Goal: Information Seeking & Learning: Learn about a topic

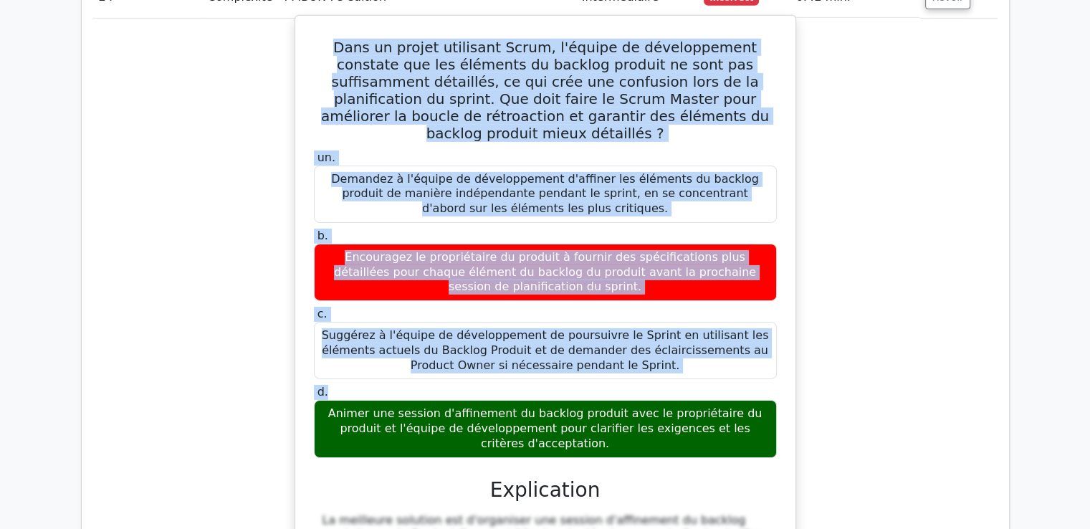
scroll to position [10032, 0]
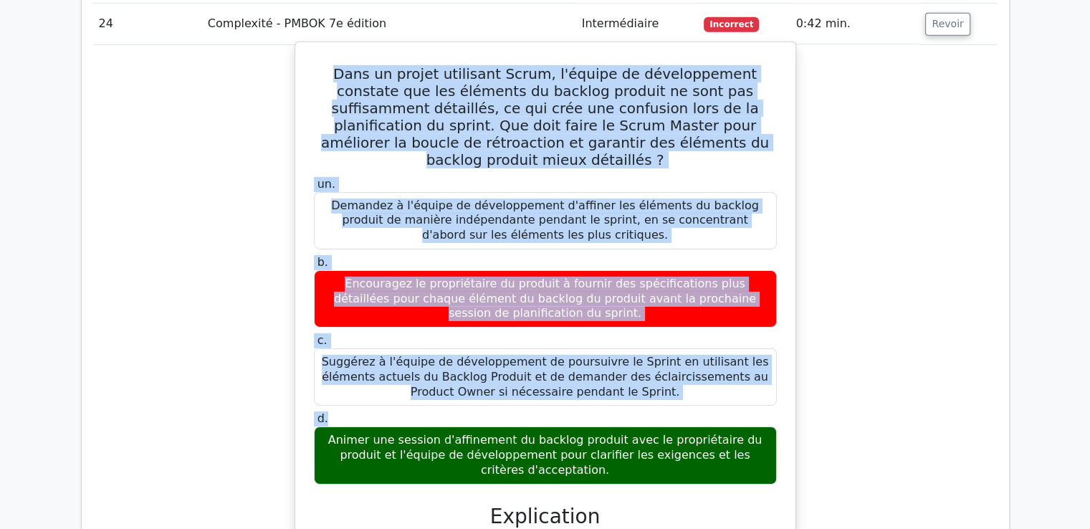
drag, startPoint x: 327, startPoint y: 93, endPoint x: 764, endPoint y: 70, distance: 437.9
copy div "Lore ip dolors ametconse Adipi, e'seddoe te incididuntutl etdolore mag ali enim…"
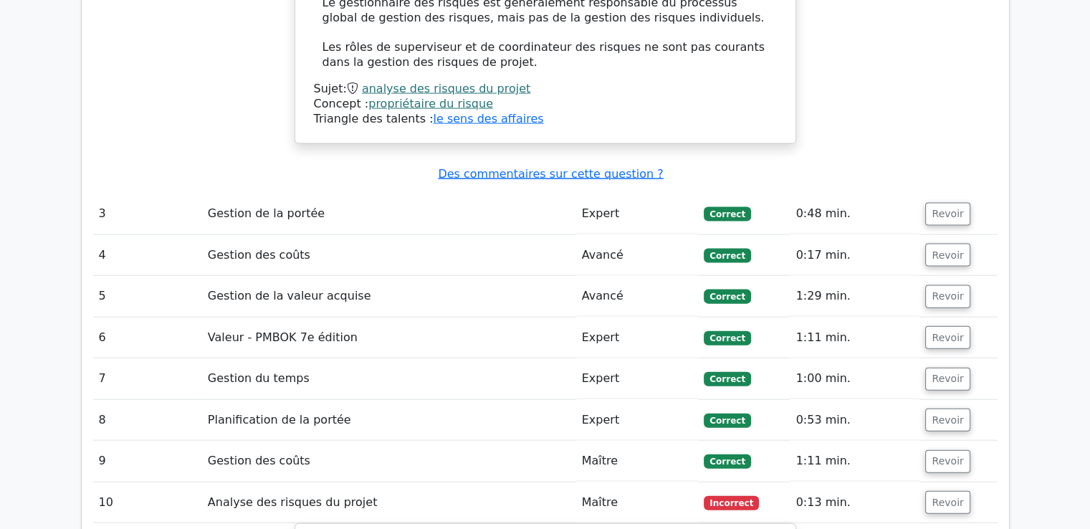
scroll to position [3038, 0]
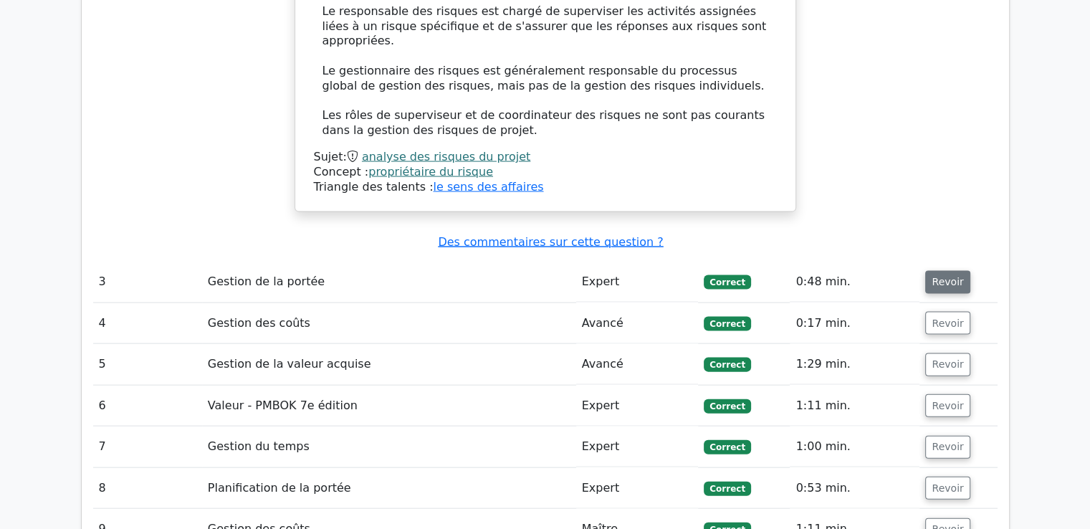
click at [934, 277] on font "Revoir" at bounding box center [948, 282] width 32 height 11
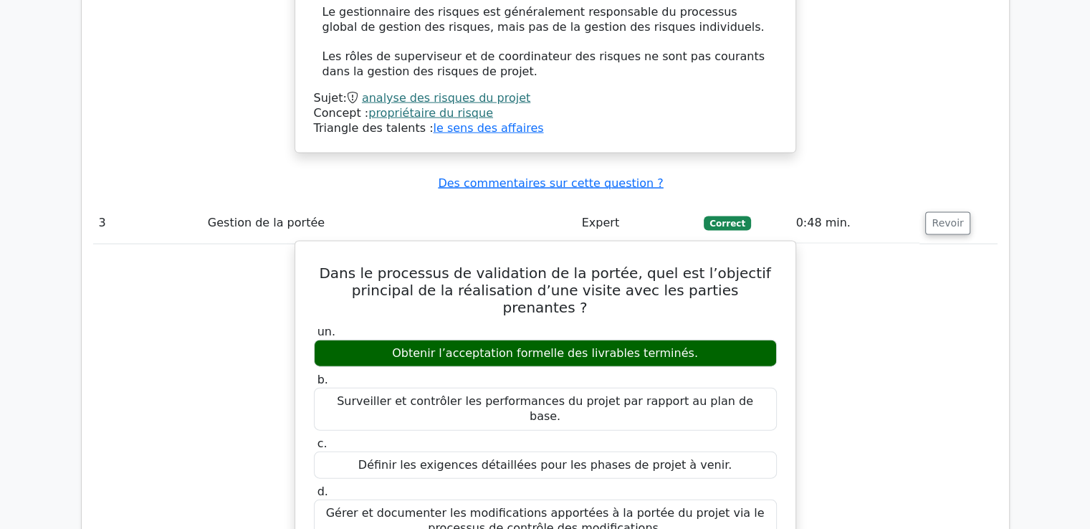
scroll to position [3182, 0]
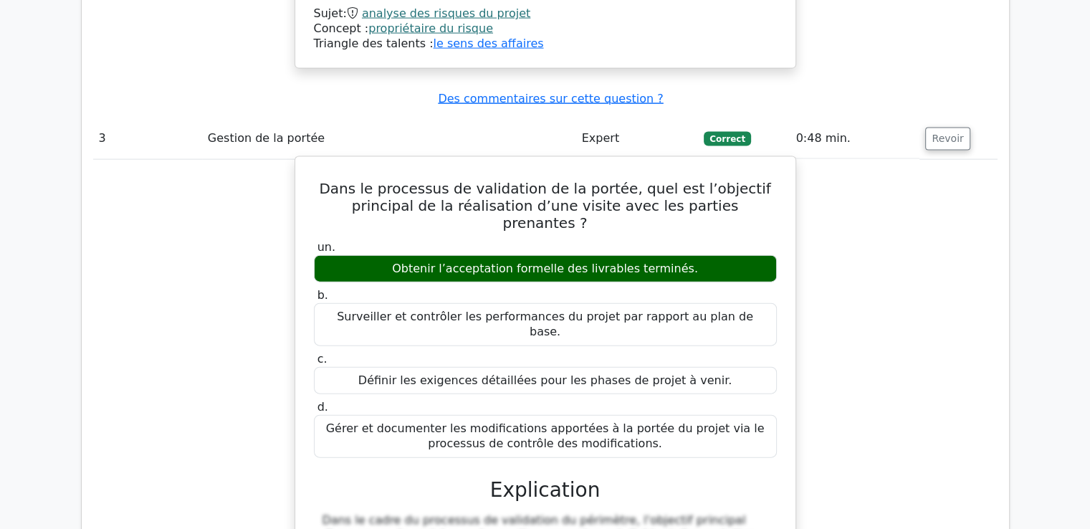
drag, startPoint x: 315, startPoint y: 125, endPoint x: 665, endPoint y: 356, distance: 419.1
click at [665, 356] on div "Dans le processus de validation de la portée, quel est l’objectif principal de …" at bounding box center [545, 462] width 489 height 598
copy div "Dans le processus de validation de la portée, quel est l’objectif principal de …"
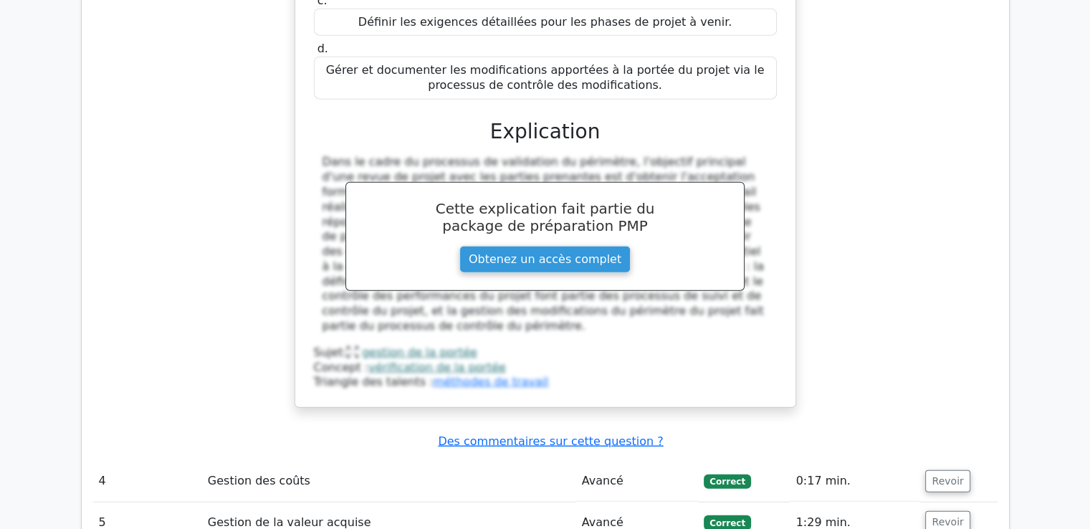
scroll to position [3755, 0]
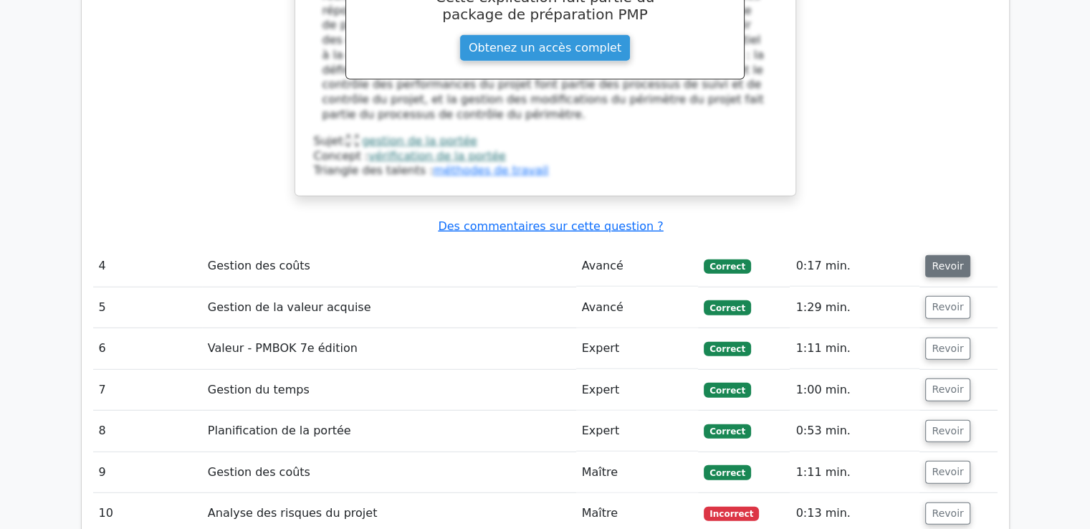
click at [938, 260] on font "Revoir" at bounding box center [948, 265] width 32 height 11
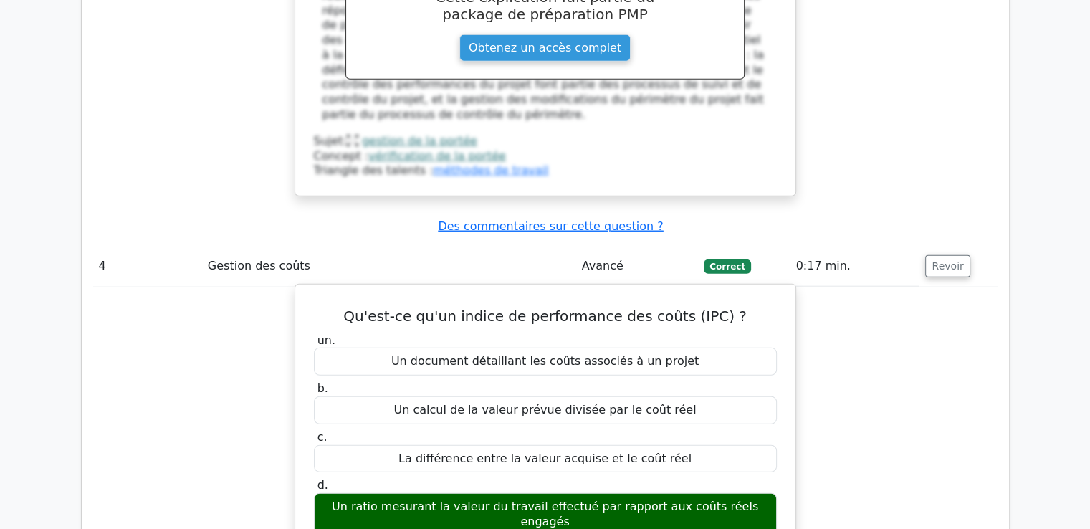
scroll to position [3827, 0]
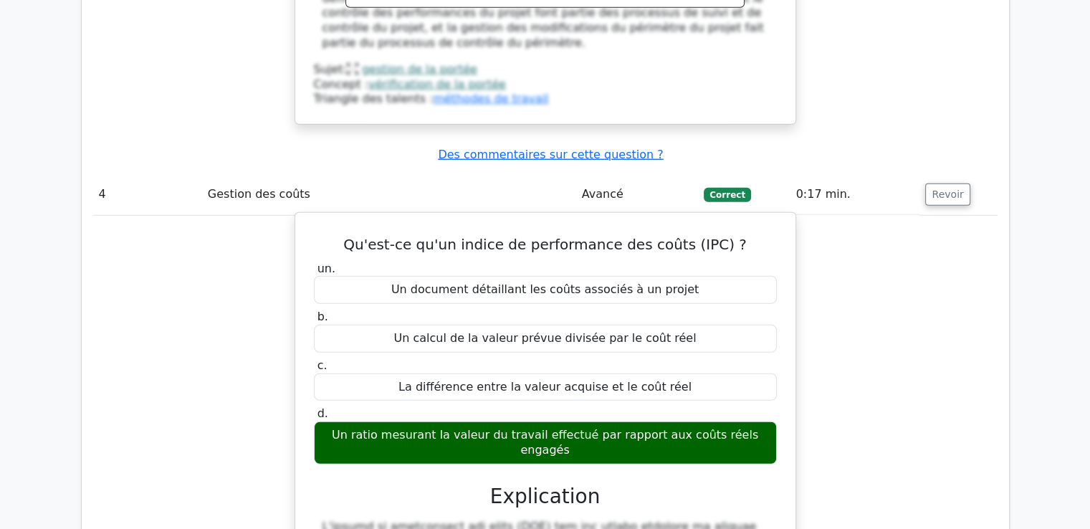
drag, startPoint x: 362, startPoint y: 133, endPoint x: 759, endPoint y: 315, distance: 436.9
click at [759, 315] on div "Qu'est-ce qu'un indice de performance des coûts (IPC) ? un. Un document détaill…" at bounding box center [545, 500] width 489 height 563
copy div "Qu'est-ce qu'un indice de performance des coûts (IPC) ? un. Un document détaill…"
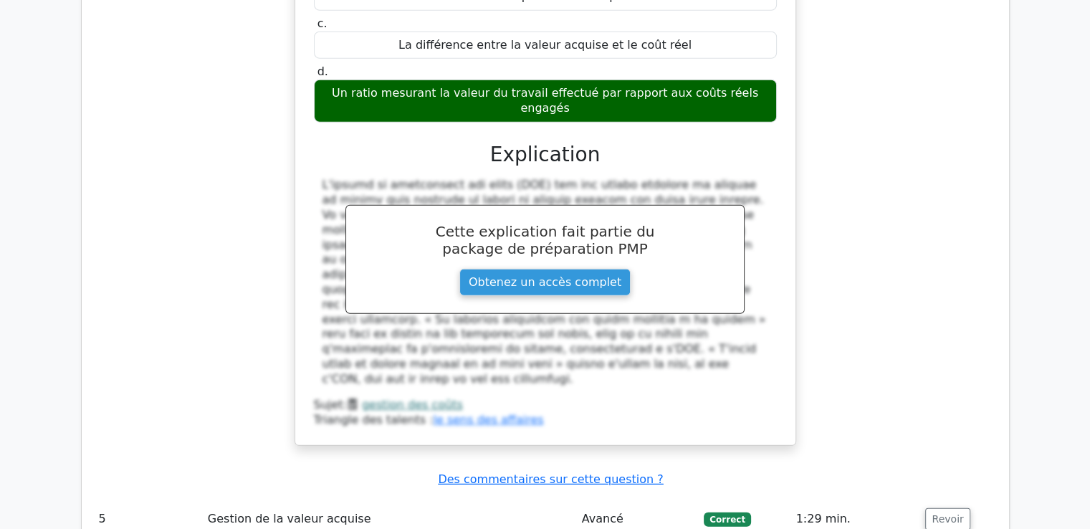
scroll to position [4257, 0]
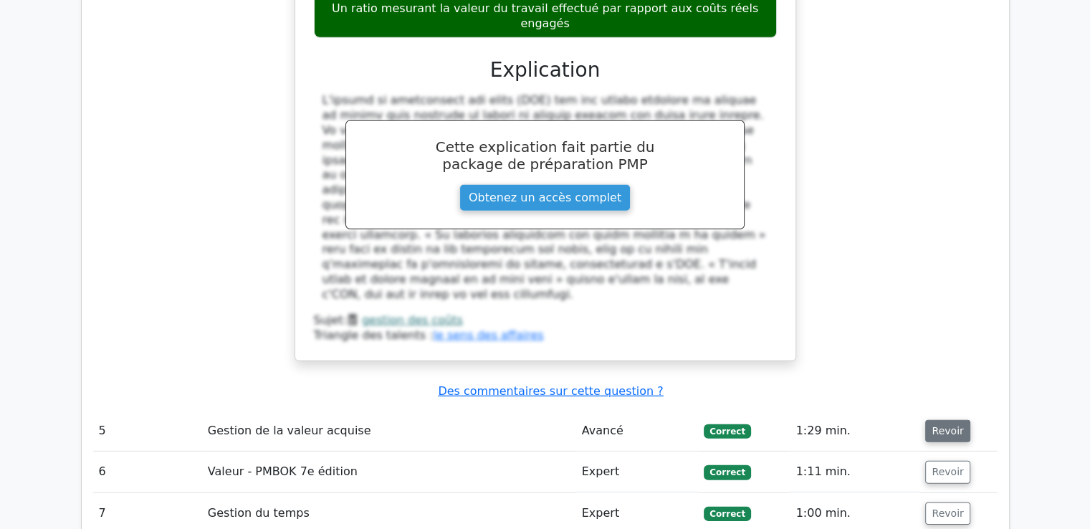
click at [951, 425] on font "Revoir" at bounding box center [948, 430] width 32 height 11
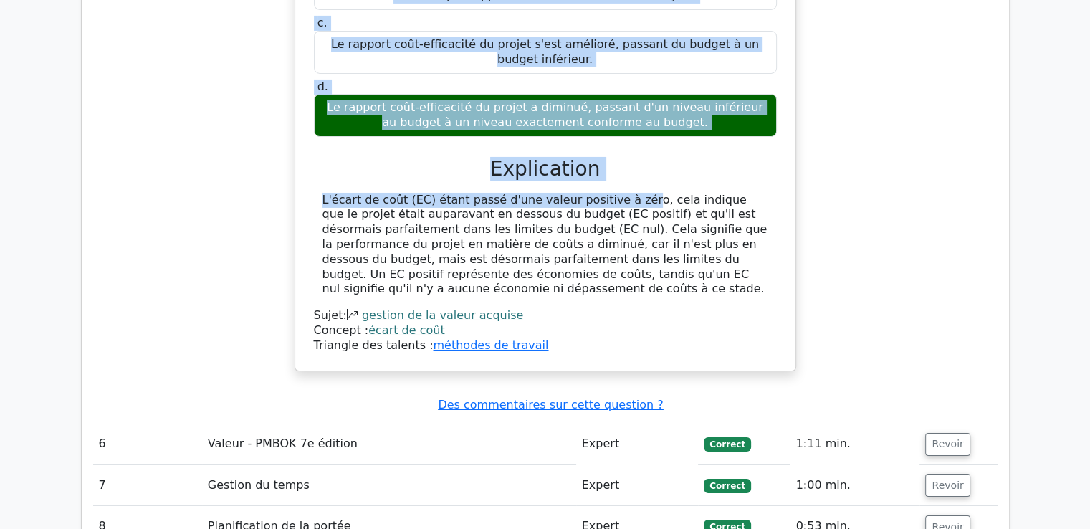
scroll to position [4949, 0]
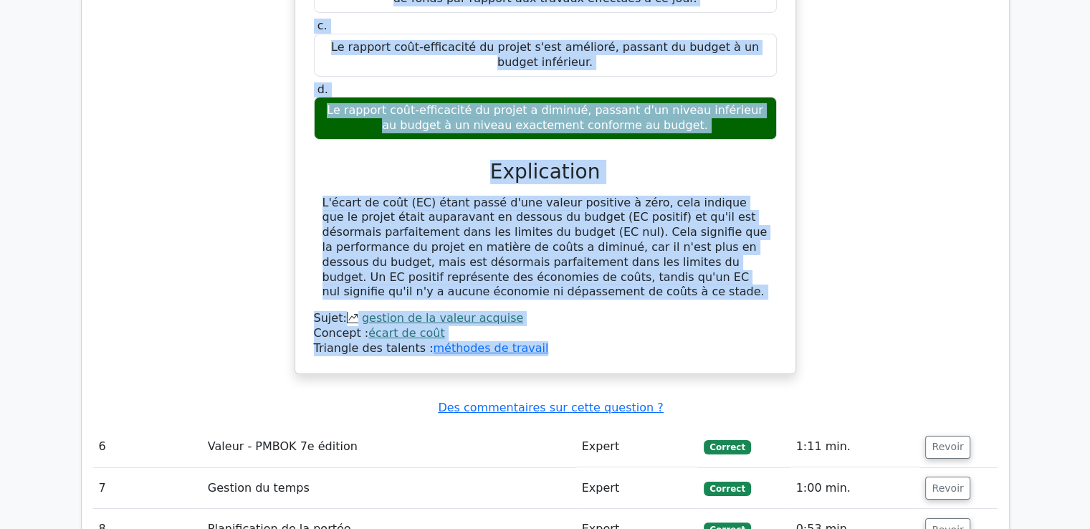
drag, startPoint x: 320, startPoint y: 104, endPoint x: 553, endPoint y: 161, distance: 239.3
click at [553, 161] on div "Après avoir évalué l'avancement du projet, un chef de projet constate que l'éca…" at bounding box center [545, 65] width 489 height 604
copy div "Lorem ipsum dolors a'consectetu ad elitse, do eius te incidi utlabore etd m'ali…"
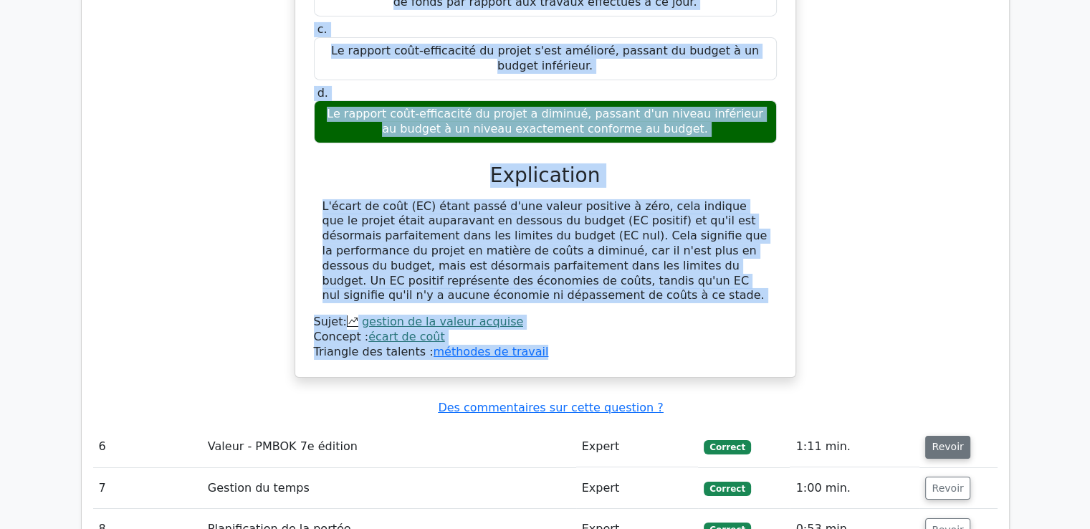
click at [938, 442] on font "Revoir" at bounding box center [948, 447] width 32 height 11
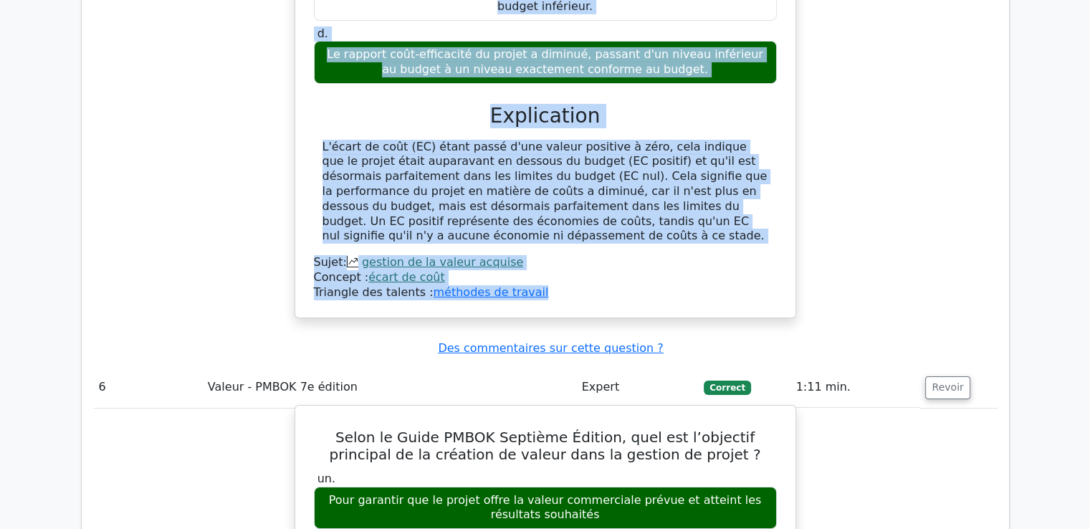
scroll to position [5092, 0]
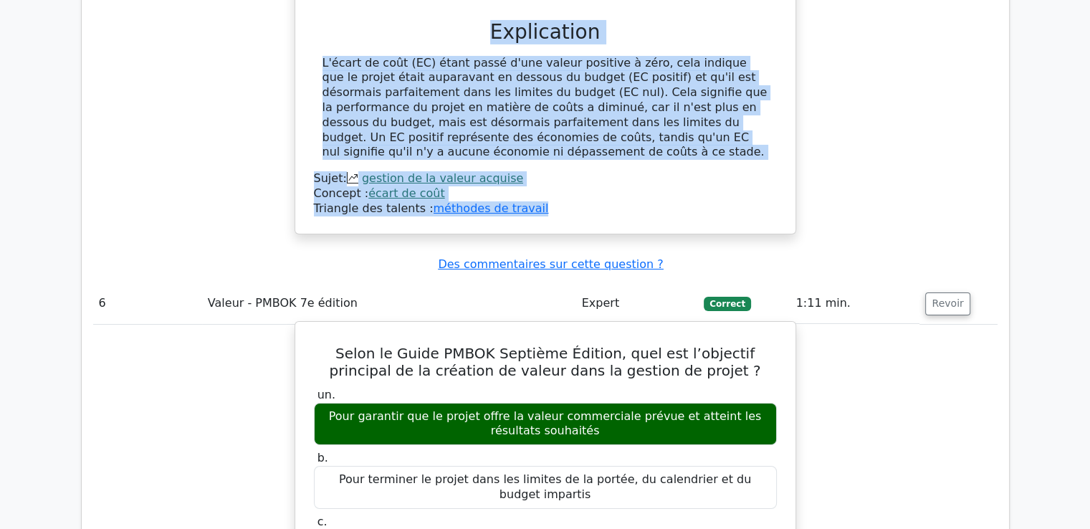
drag, startPoint x: 315, startPoint y: 161, endPoint x: 628, endPoint y: 416, distance: 403.6
copy div "Selon le Guide PMBOK Septième Édition, quel est l’objectif principal de la créa…"
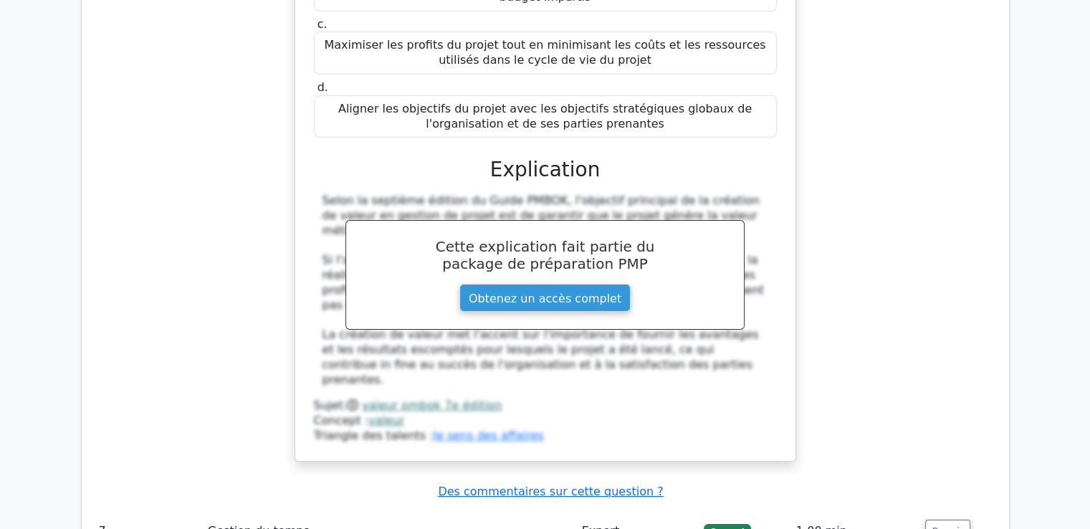
scroll to position [5594, 0]
click at [932, 525] on font "Revoir" at bounding box center [948, 530] width 32 height 11
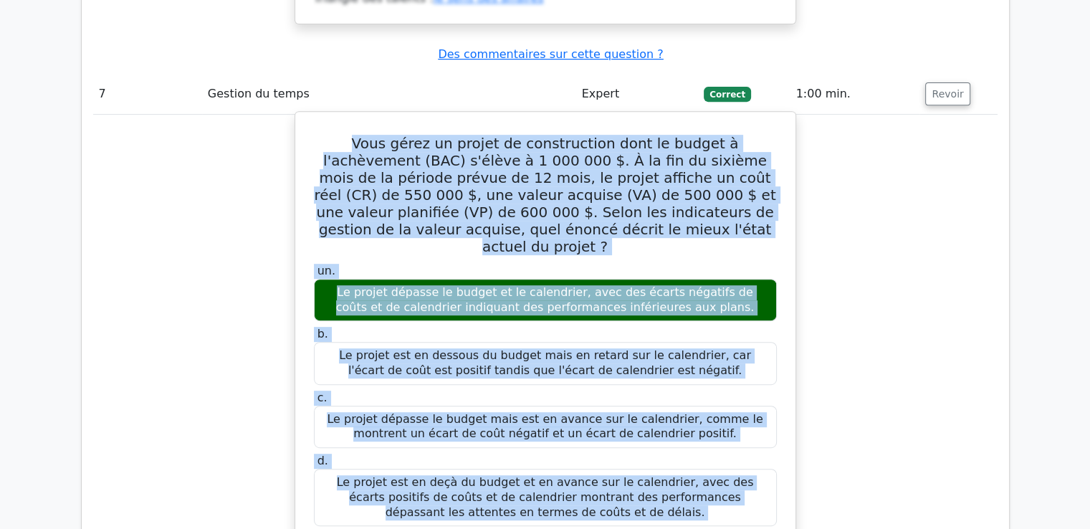
scroll to position [6055, 0]
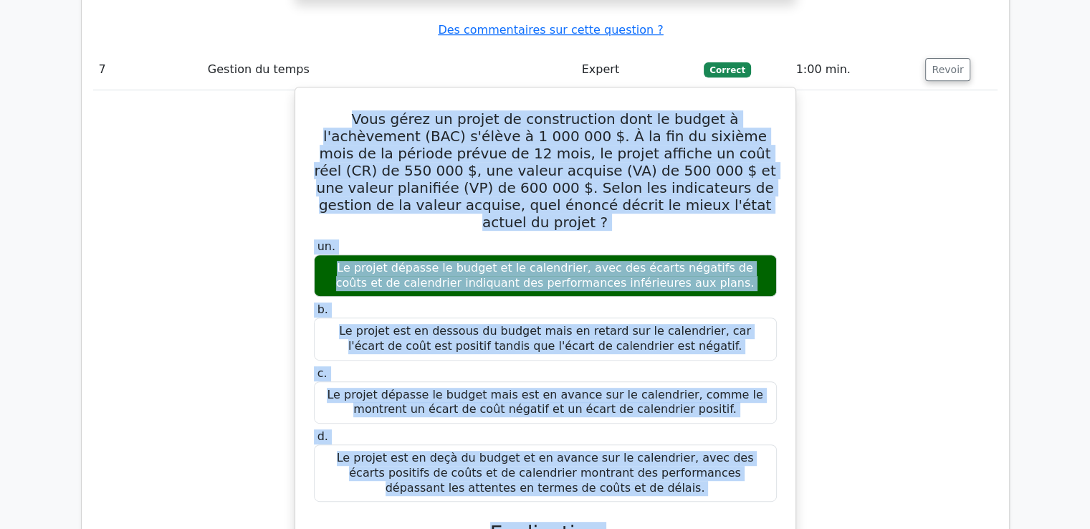
drag, startPoint x: 323, startPoint y: 135, endPoint x: 632, endPoint y: 247, distance: 327.9
click at [632, 247] on div "Vous gérez un projet de construction dont le budget à l'achèvement (BAC) s'élèv…" at bounding box center [545, 456] width 489 height 726
copy div "Lore ipsum do sitame co adipiscingel sedd ei tempor i u'laboreetdo (MAG) a'enim…"
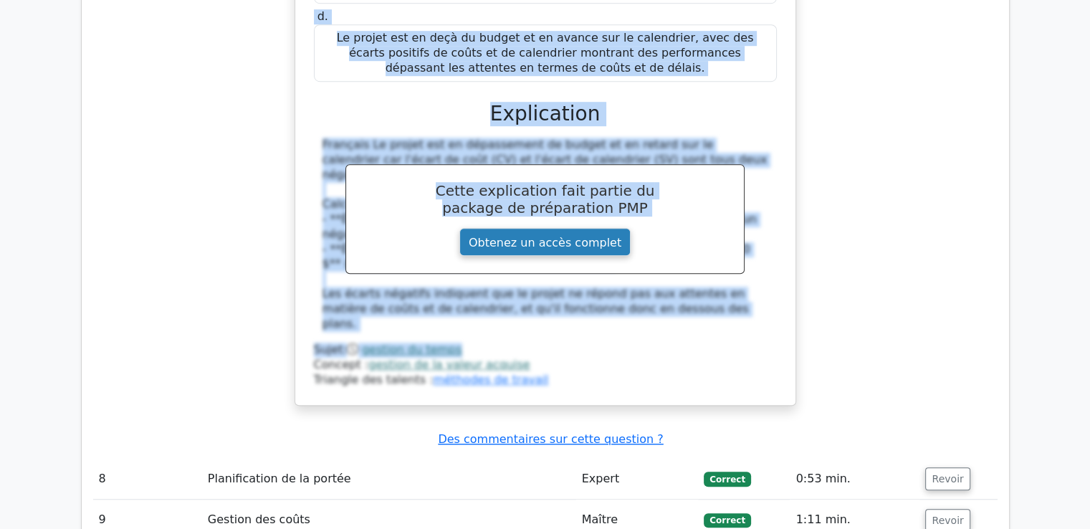
scroll to position [6485, 0]
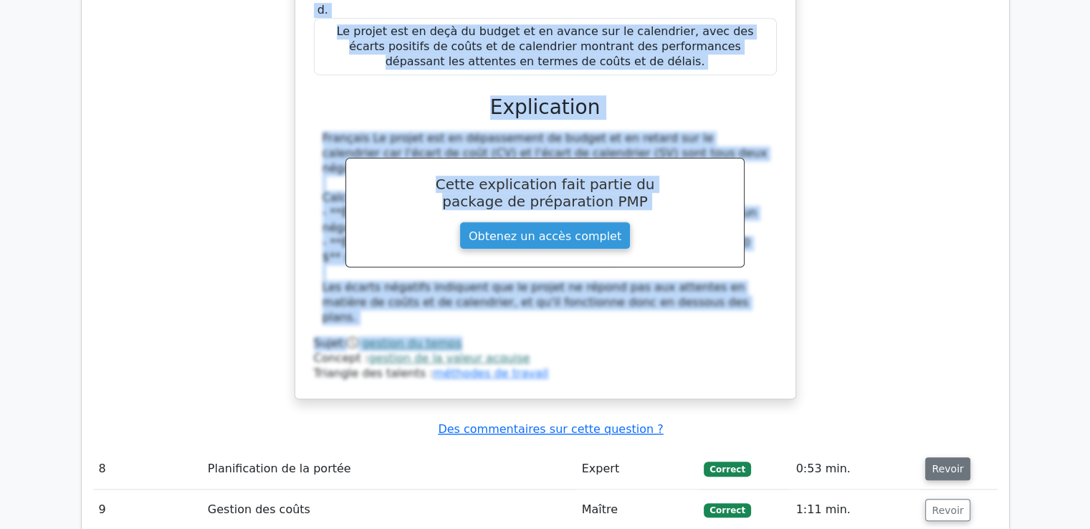
click at [936, 463] on font "Revoir" at bounding box center [948, 468] width 32 height 11
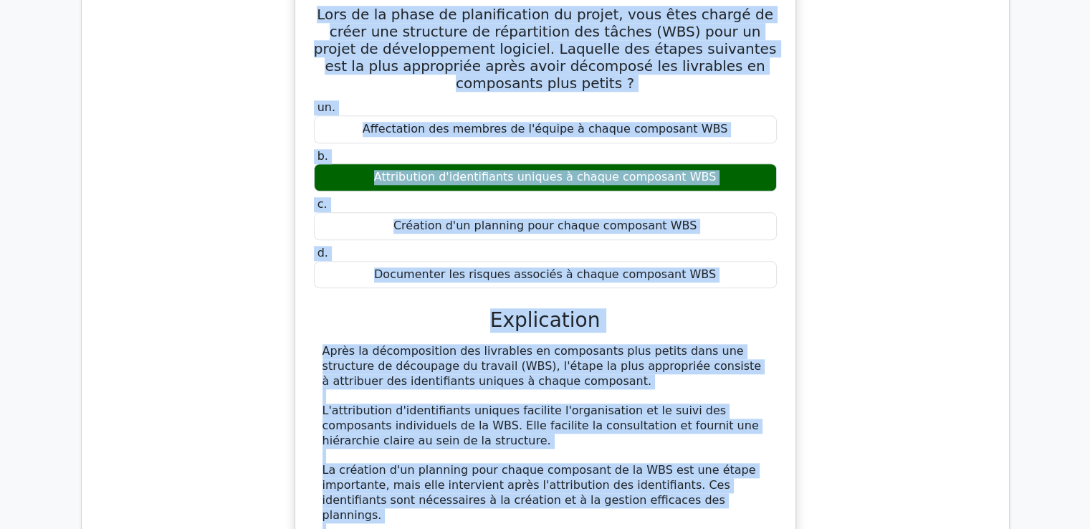
scroll to position [7127, 0]
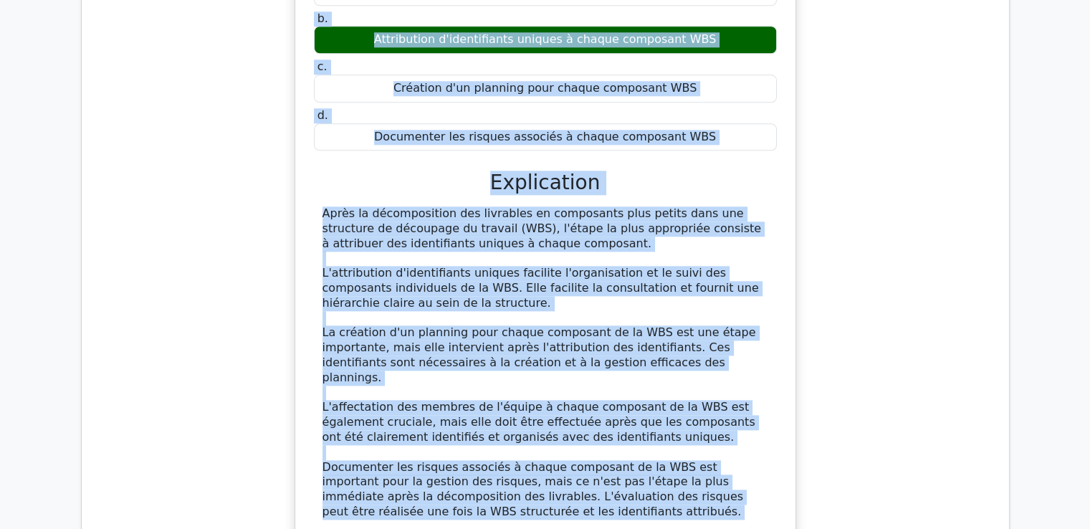
drag, startPoint x: 323, startPoint y: 98, endPoint x: 549, endPoint y: 282, distance: 291.0
click at [549, 282] on div "Lors de la phase de planification du projet, vous êtes chargé de créer une stru…" at bounding box center [545, 219] width 489 height 736
copy div "Lore ip do sitam co adipiscingeli se doeius, temp inci utlabo et dolor mag aliq…"
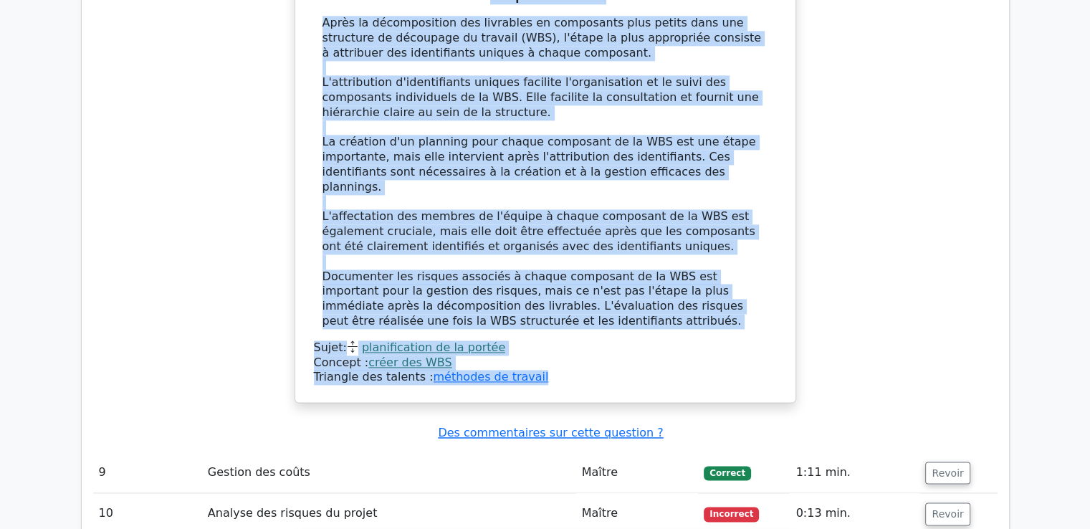
scroll to position [7342, 0]
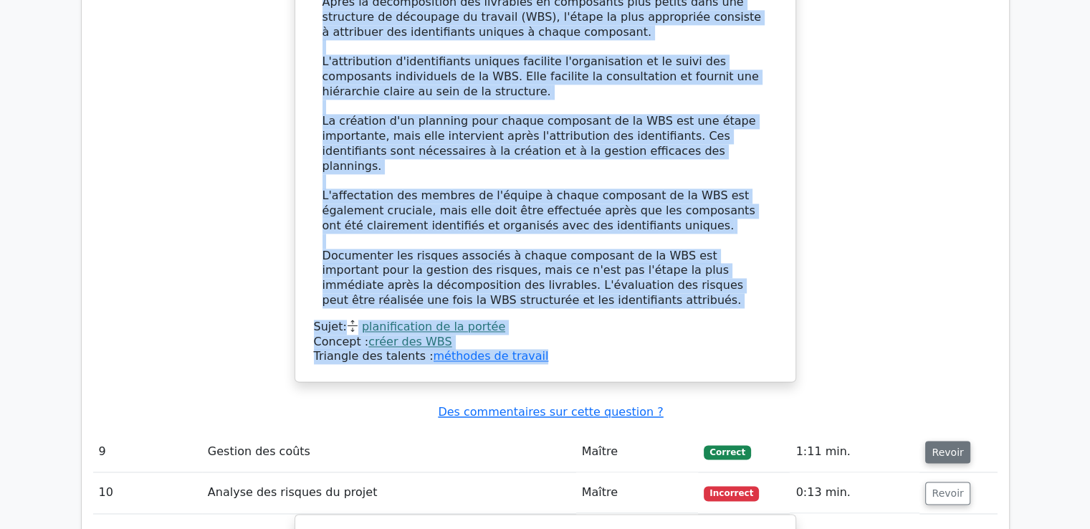
click at [928, 441] on button "Revoir" at bounding box center [948, 452] width 44 height 23
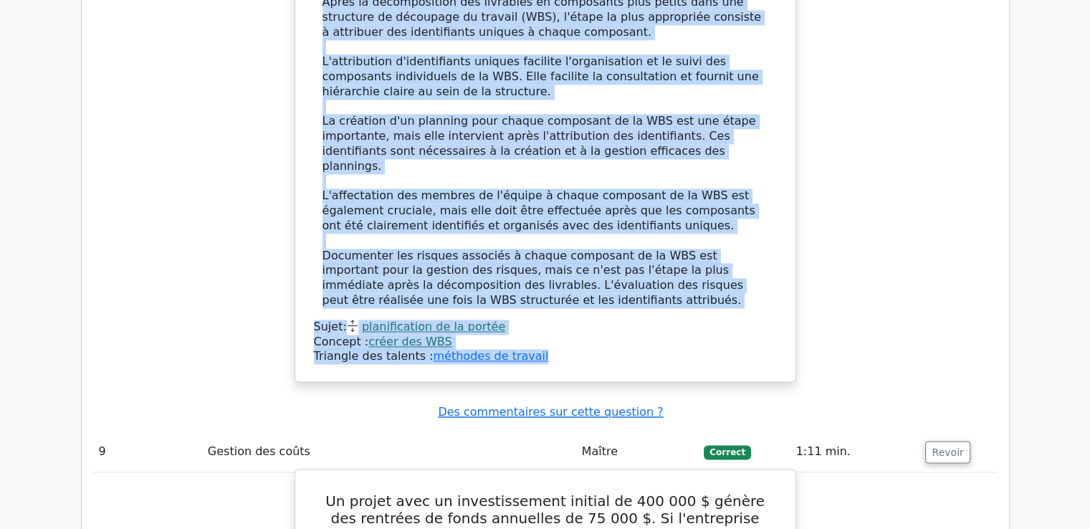
scroll to position [7413, 0]
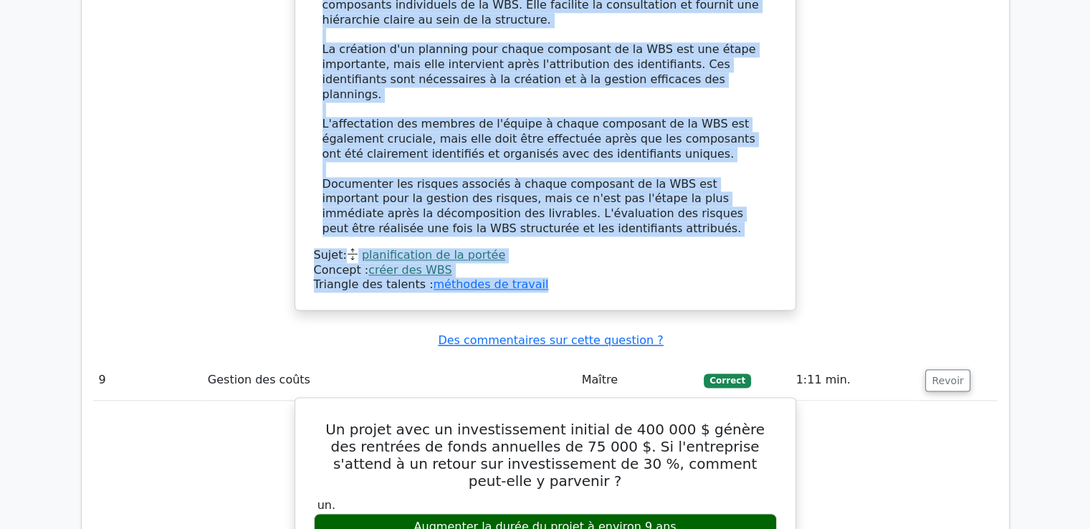
drag, startPoint x: 338, startPoint y: 140, endPoint x: 614, endPoint y: 380, distance: 366.4
copy div "Un projet avec un investissement initial de 400 000 $ génère des rentrées de fo…"
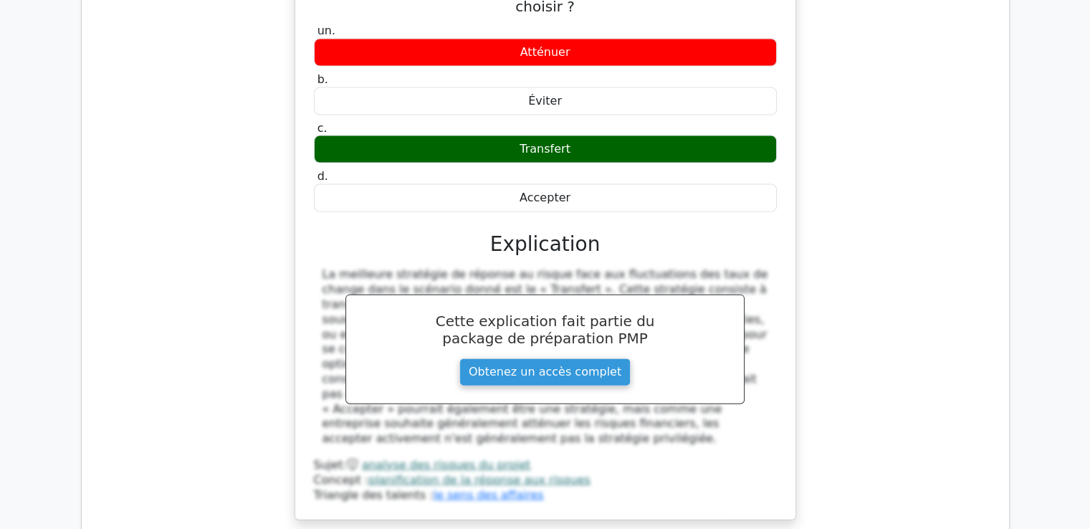
scroll to position [8560, 0]
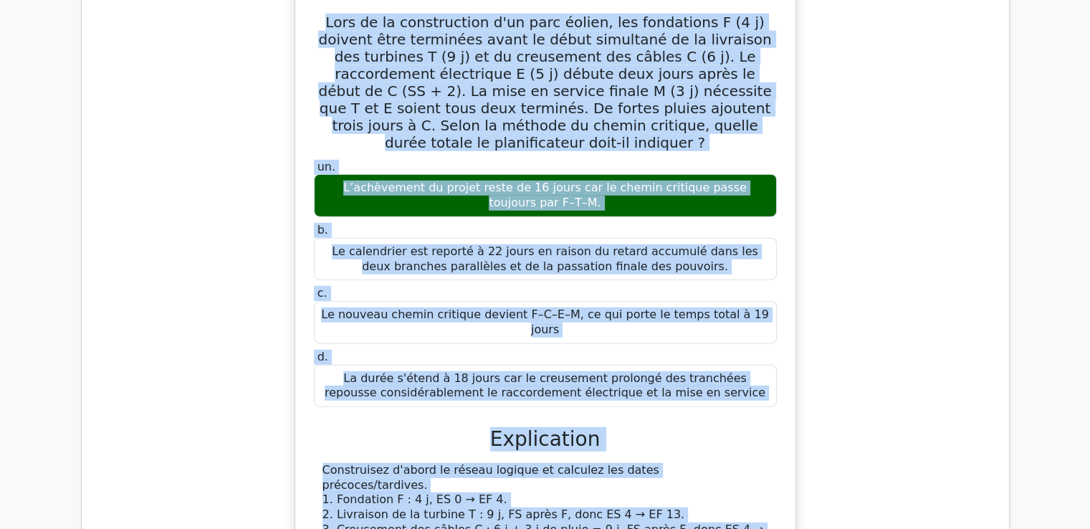
scroll to position [9318, 0]
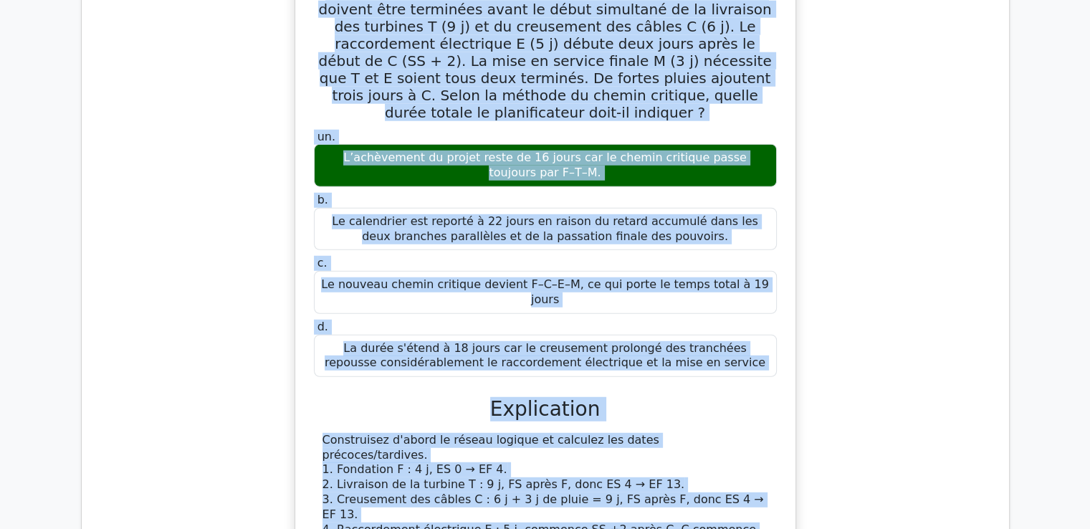
drag, startPoint x: 319, startPoint y: 143, endPoint x: 524, endPoint y: 377, distance: 311.4
click at [524, 377] on div "Lors de la construction d'un parc éolien, les fondations F (4 j) doivent être t…" at bounding box center [545, 427] width 489 height 922
copy div "Lore ip do sitametconse a'el sedd eiusmo, tem incididunt U (3 l) etdolor magn a…"
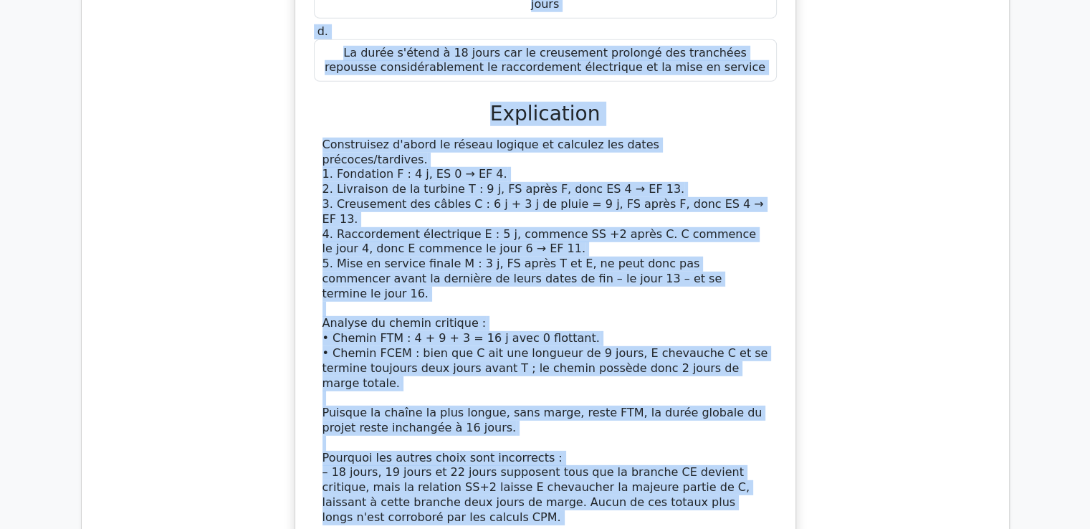
scroll to position [9676, 0]
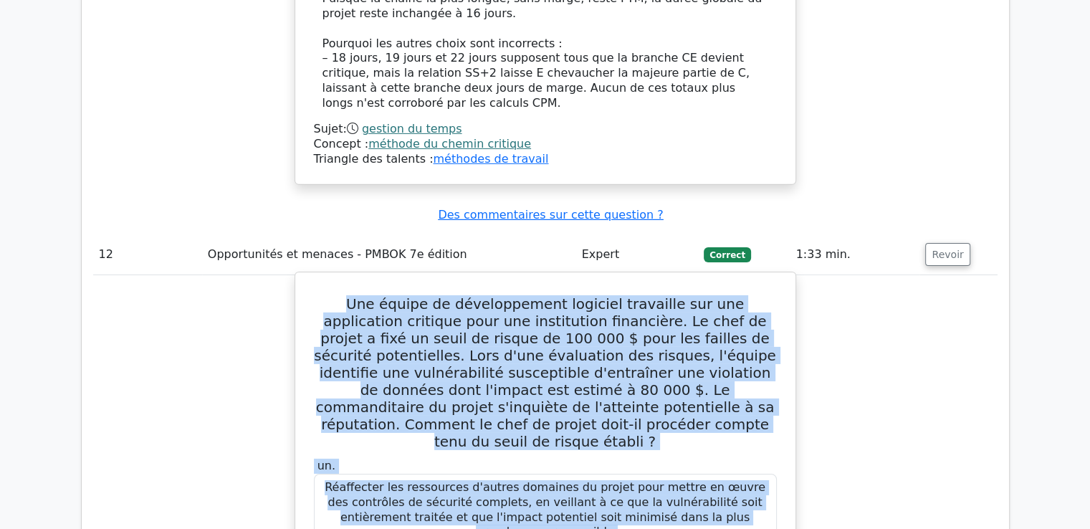
scroll to position [10041, 0]
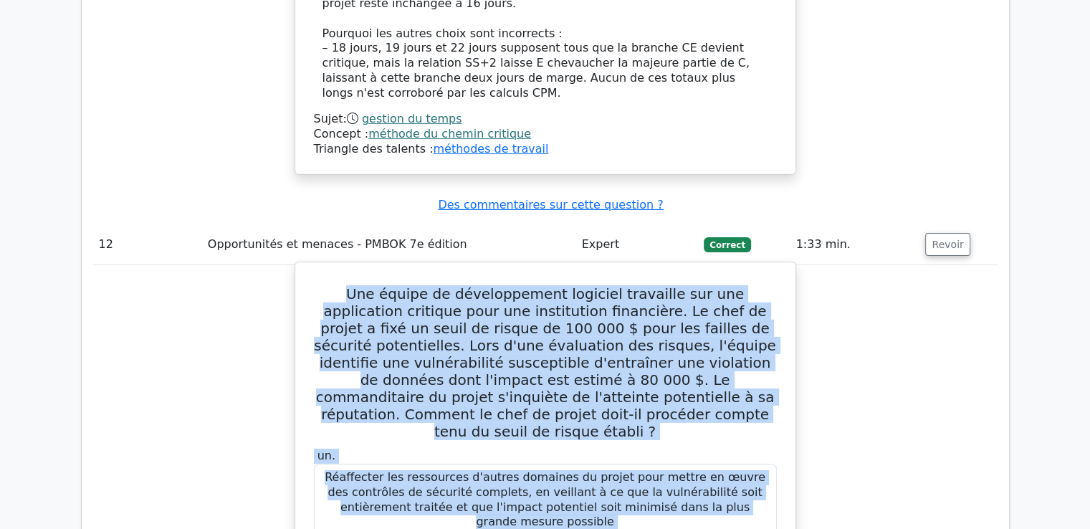
drag, startPoint x: 329, startPoint y: 91, endPoint x: 657, endPoint y: 168, distance: 337.3
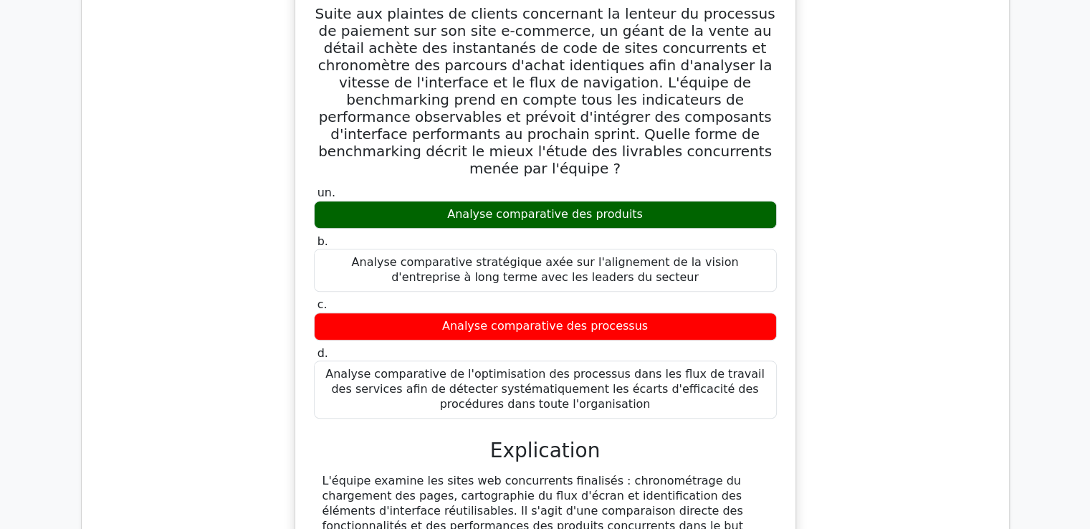
scroll to position [12263, 0]
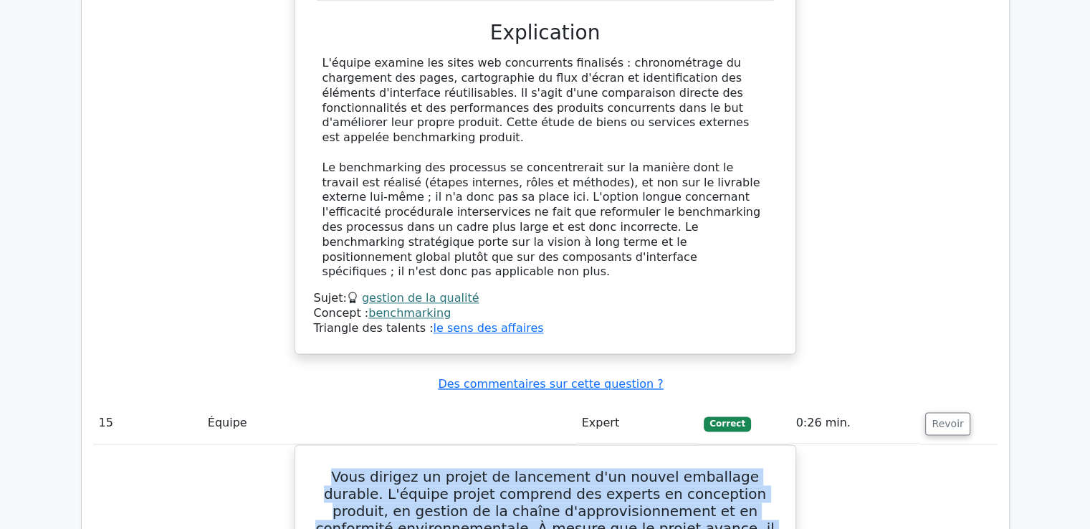
scroll to position [12730, 0]
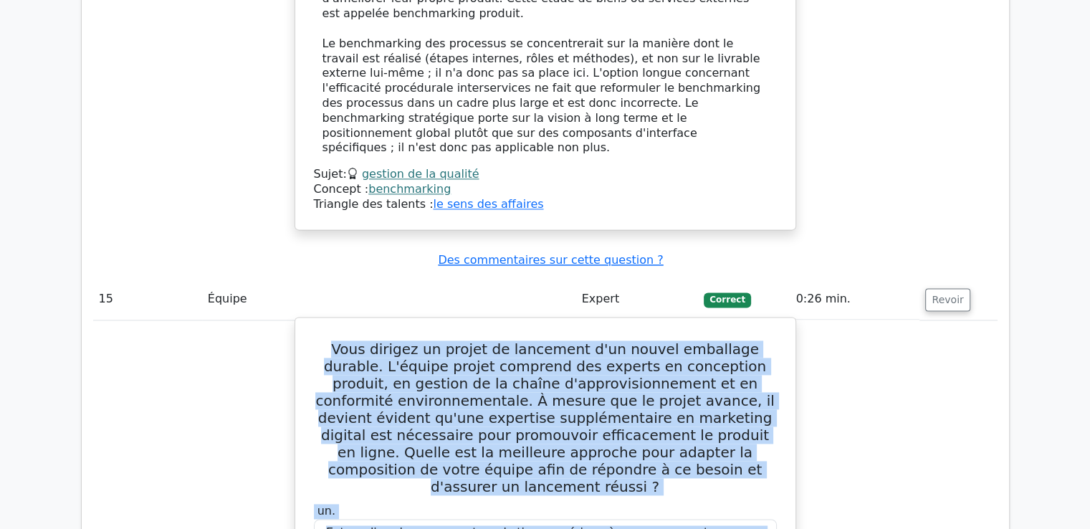
drag, startPoint x: 323, startPoint y: 164, endPoint x: 674, endPoint y: 79, distance: 361.5
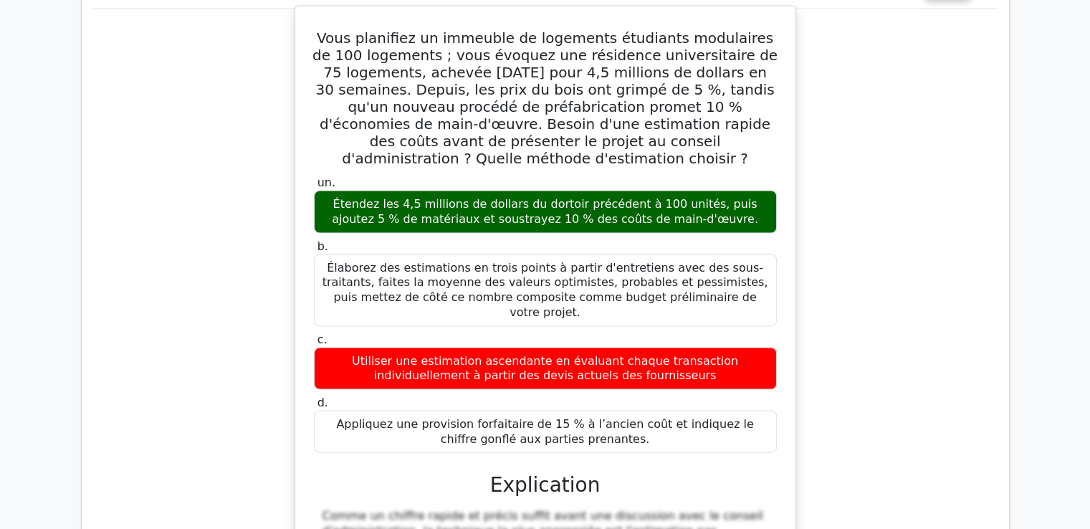
scroll to position [13877, 0]
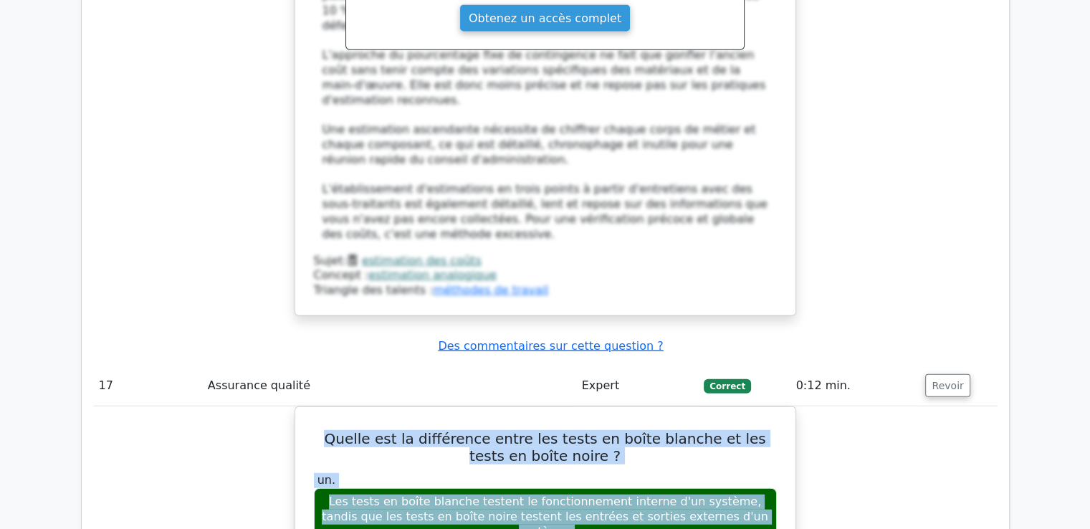
scroll to position [14578, 0]
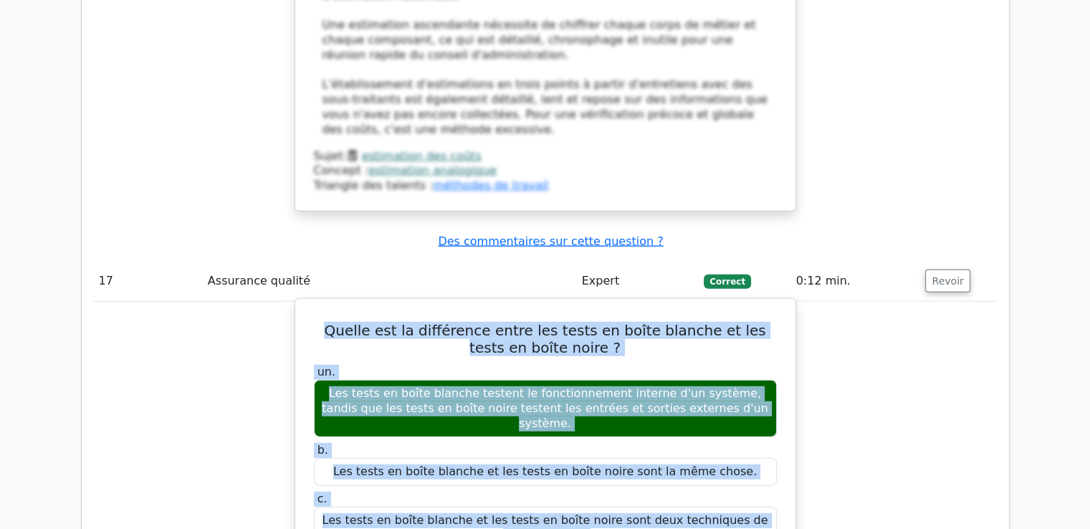
drag, startPoint x: 320, startPoint y: 204, endPoint x: 600, endPoint y: 137, distance: 287.6
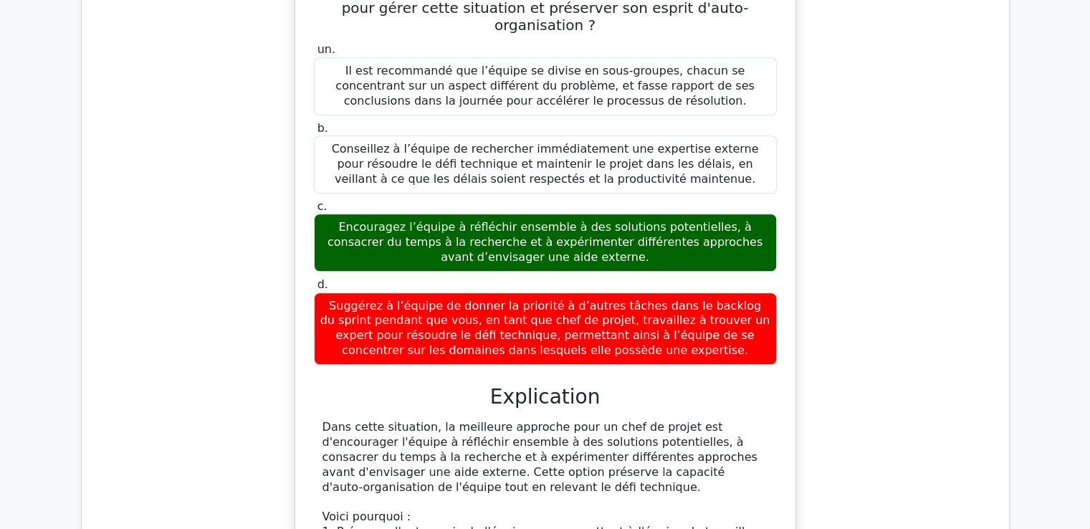
scroll to position [17302, 0]
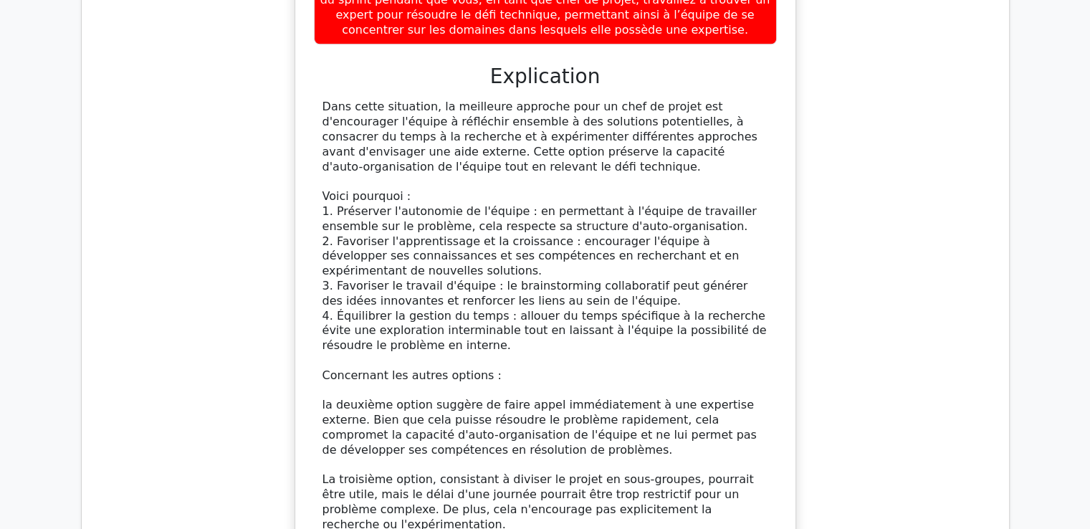
scroll to position [17803, 0]
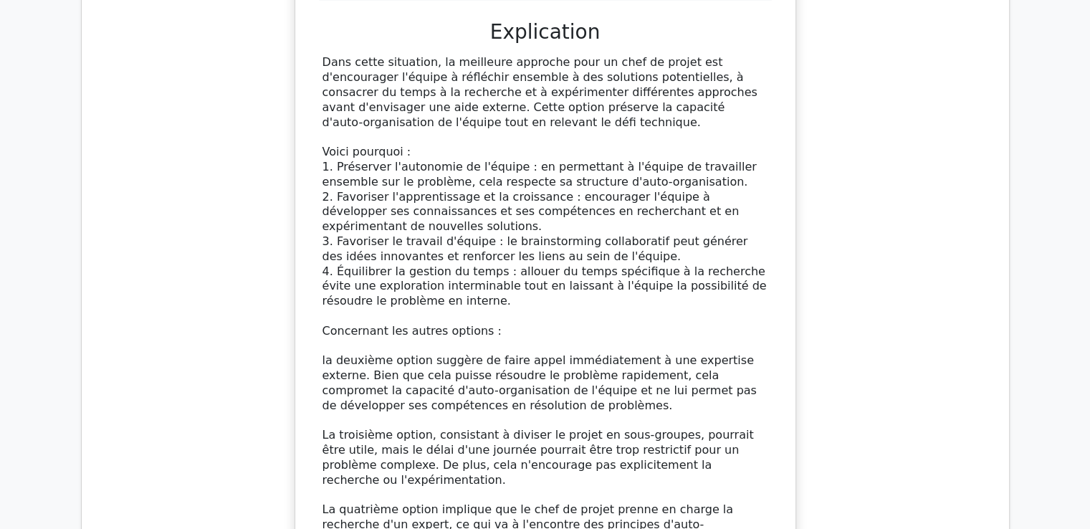
drag, startPoint x: 321, startPoint y: 136, endPoint x: 783, endPoint y: 184, distance: 464.1
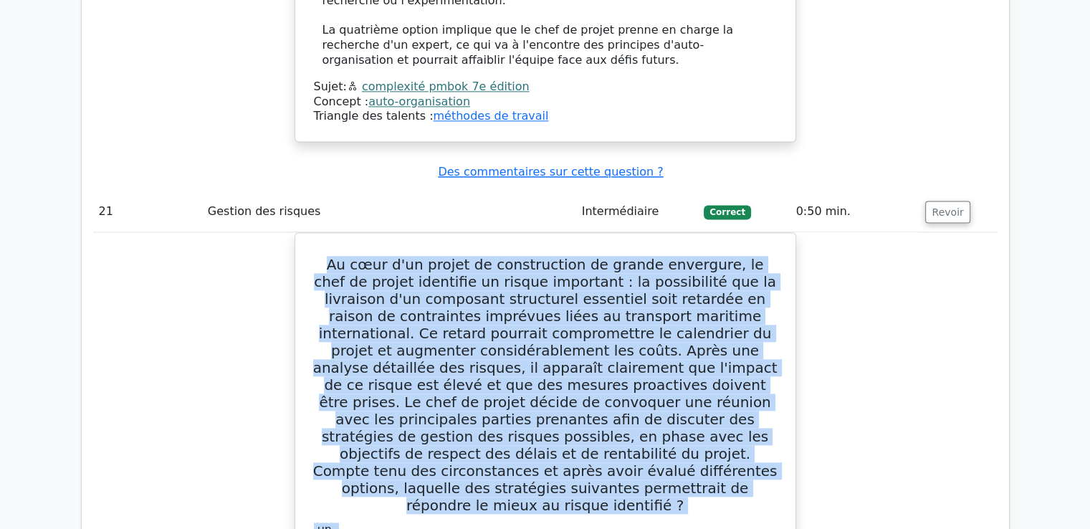
scroll to position [18305, 0]
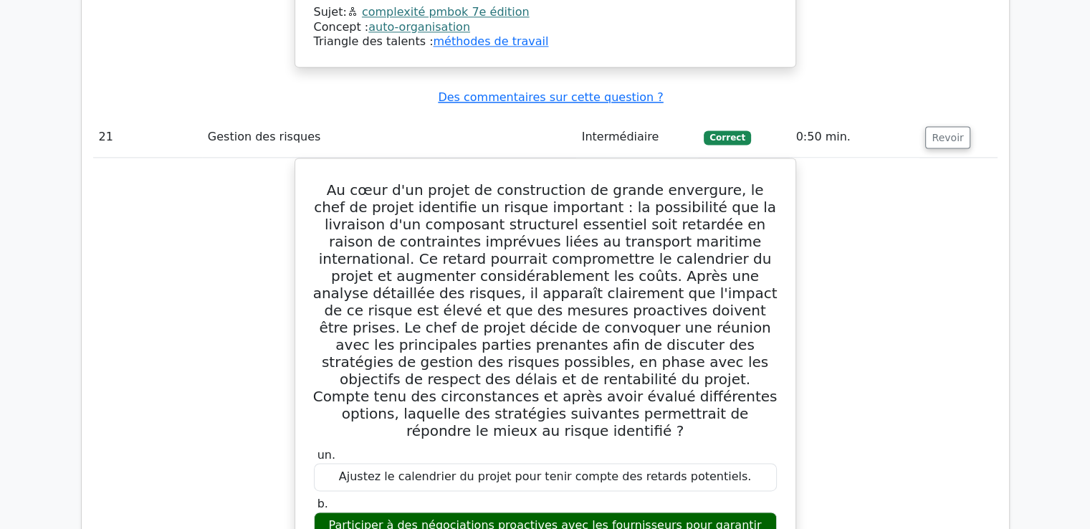
scroll to position [18444, 0]
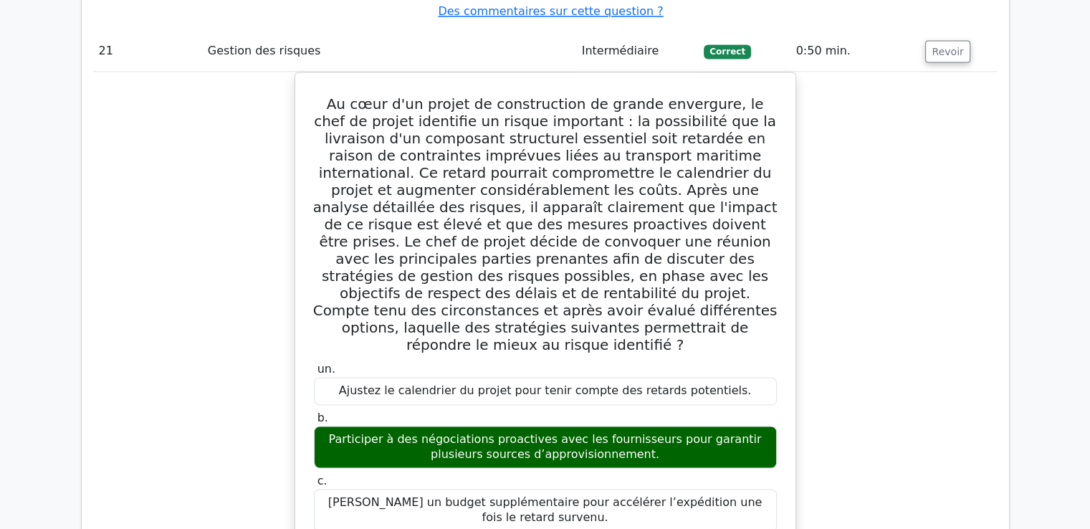
drag, startPoint x: 321, startPoint y: 254, endPoint x: 648, endPoint y: 349, distance: 340.5
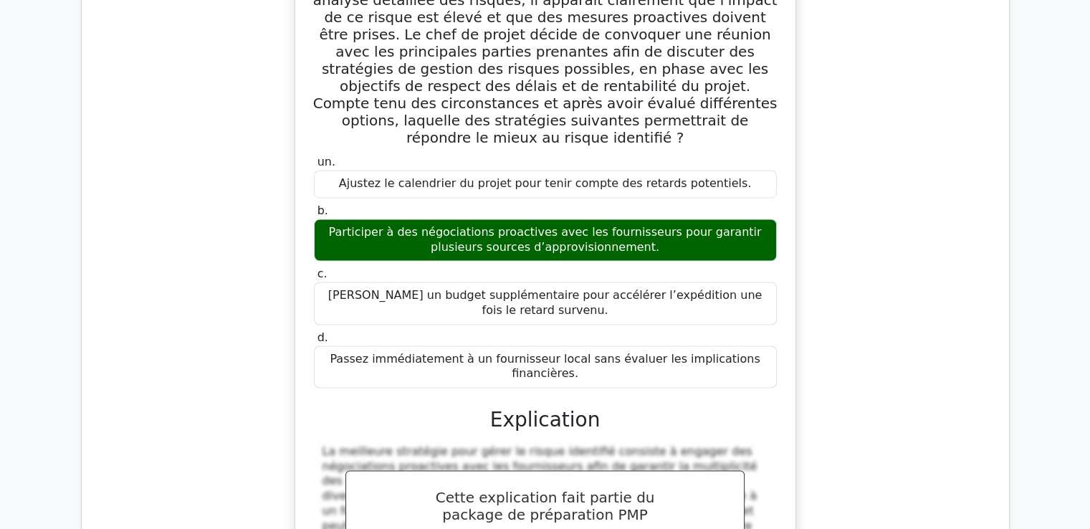
scroll to position [18945, 0]
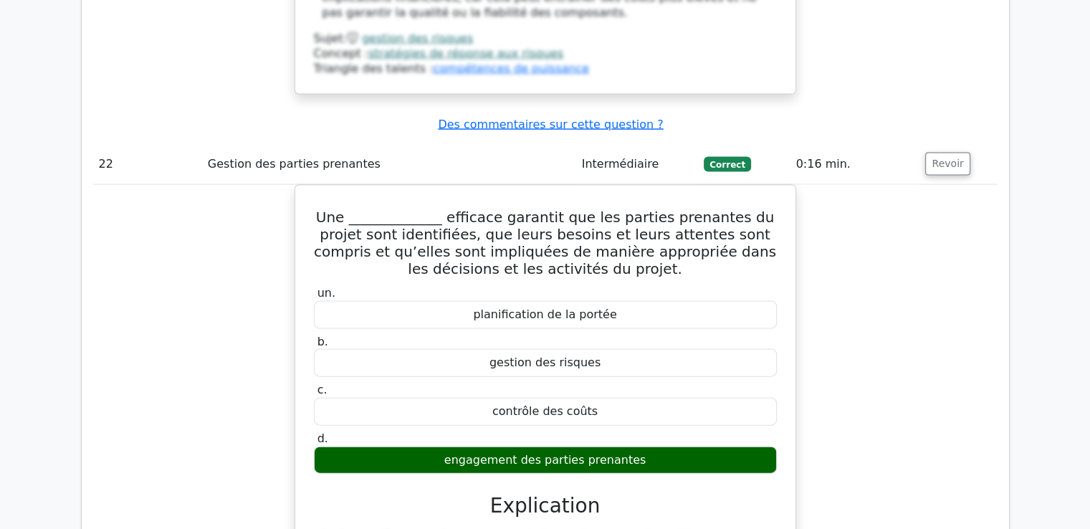
scroll to position [19726, 0]
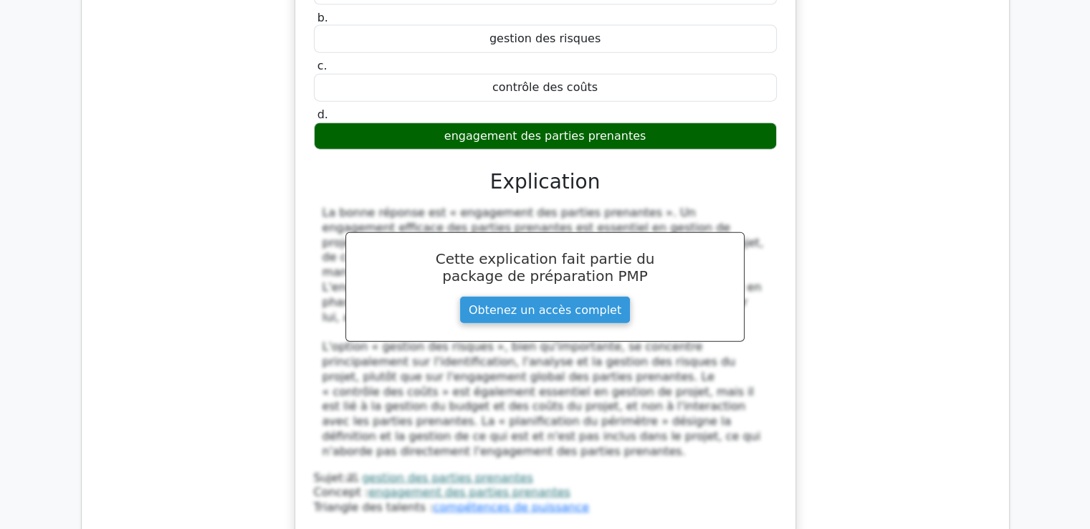
drag, startPoint x: 346, startPoint y: 59, endPoint x: 496, endPoint y: 117, distance: 161.4
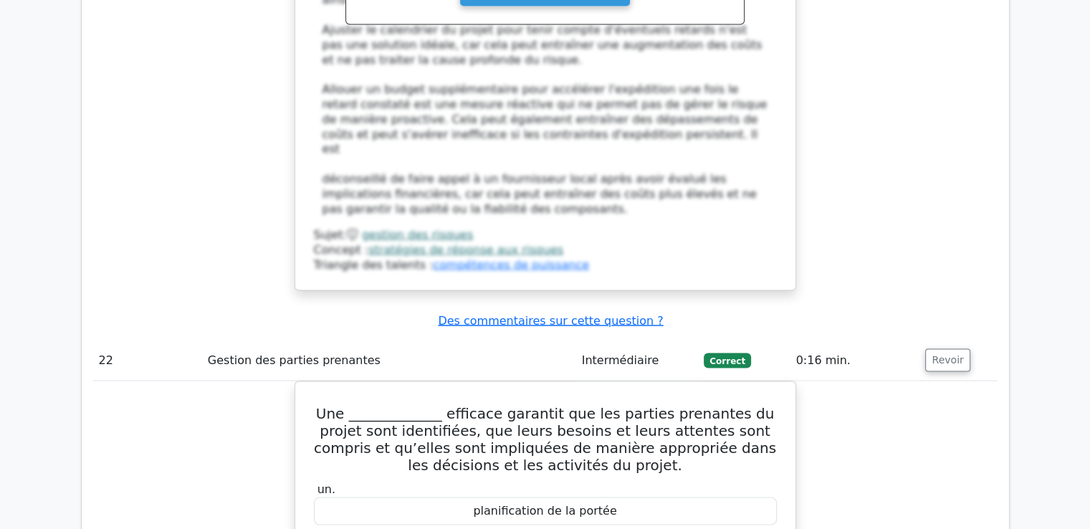
scroll to position [19188, 0]
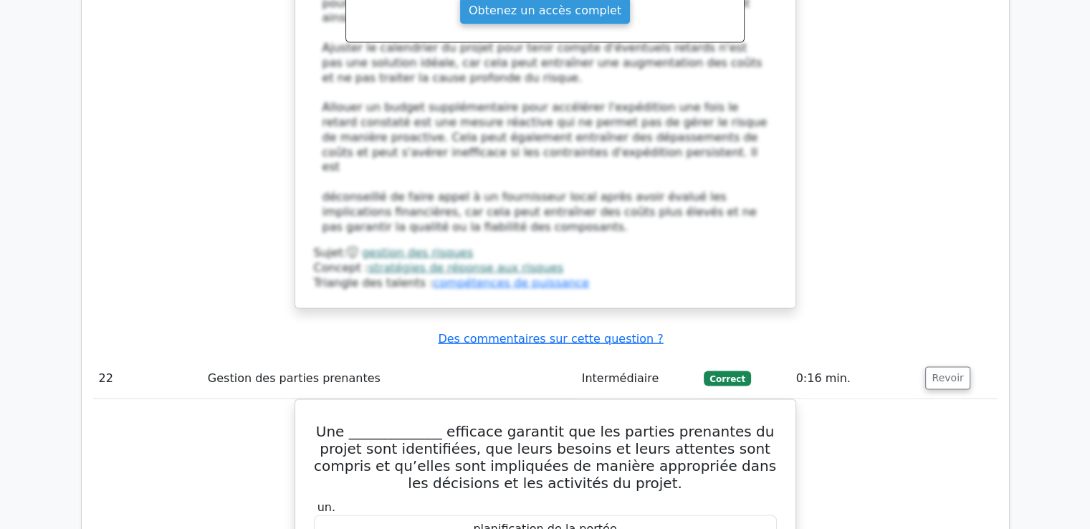
drag, startPoint x: 522, startPoint y: 118, endPoint x: 323, endPoint y: 105, distance: 199.8
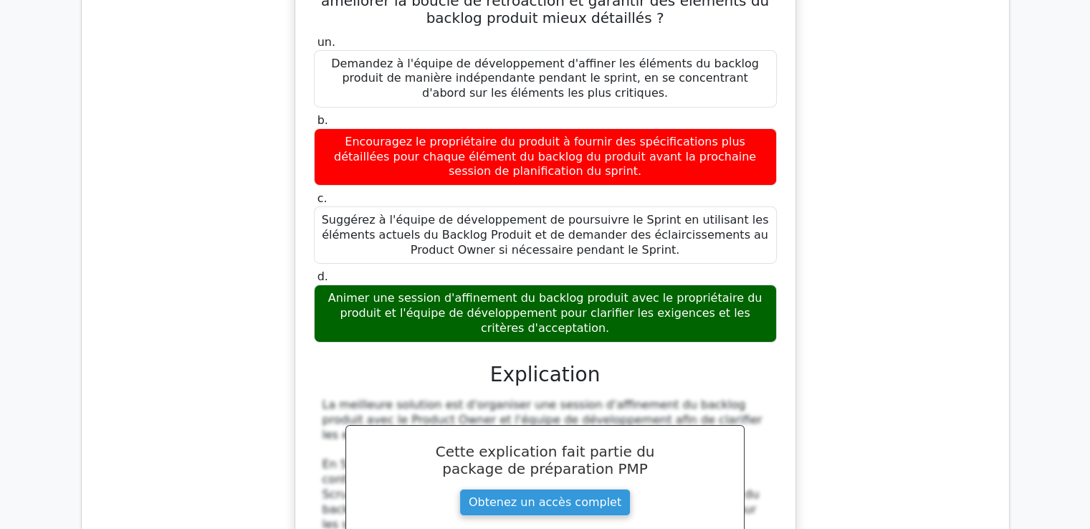
scroll to position [21188, 0]
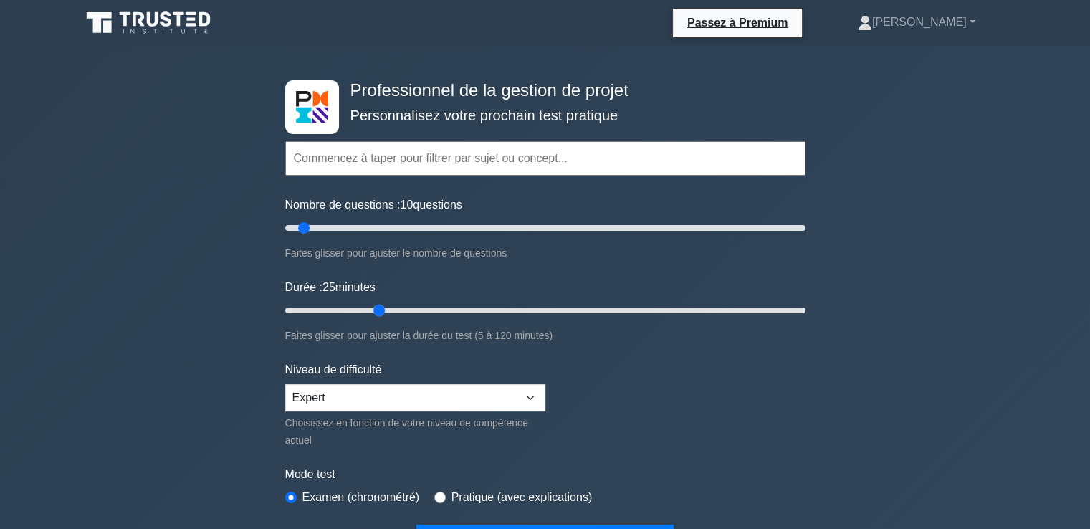
drag, startPoint x: 313, startPoint y: 310, endPoint x: 390, endPoint y: 311, distance: 76.7
type input "25"
click at [390, 311] on input "Durée : 25 minutes" at bounding box center [545, 310] width 520 height 17
drag, startPoint x: 300, startPoint y: 229, endPoint x: 346, endPoint y: 235, distance: 46.3
type input "25"
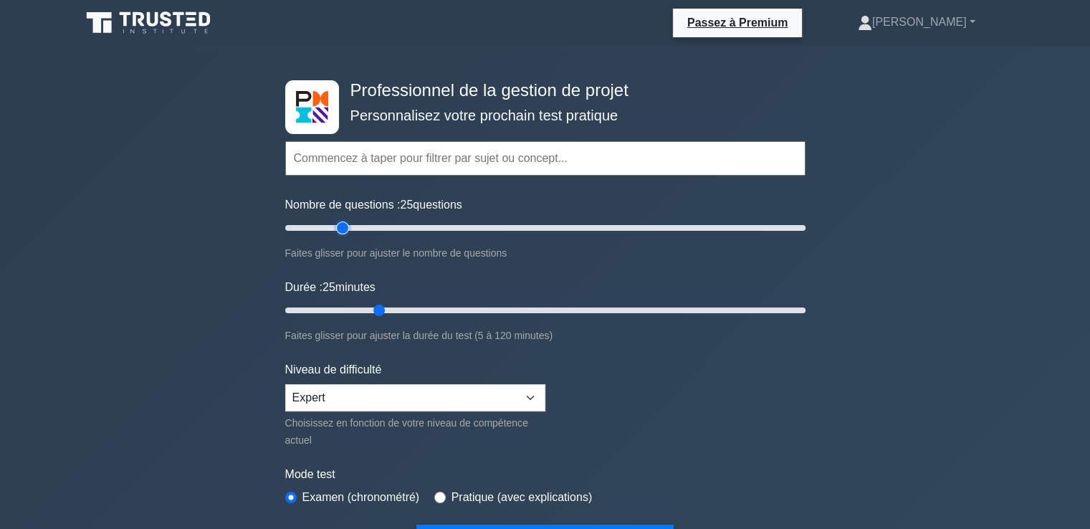
click at [346, 235] on input "Nombre de questions : 25 questions" at bounding box center [545, 227] width 520 height 17
click at [348, 164] on input "text" at bounding box center [545, 158] width 520 height 34
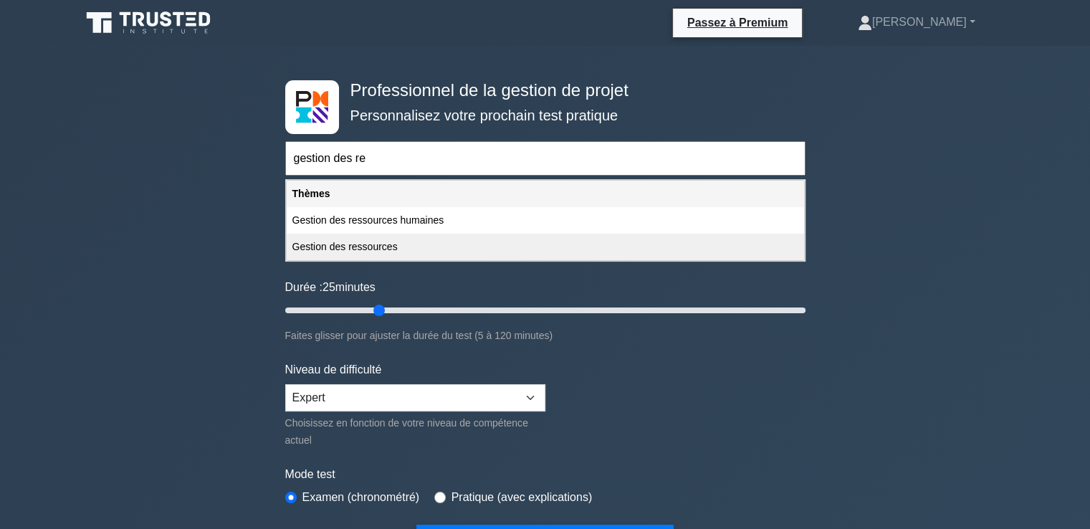
click at [351, 243] on font "Gestion des ressources" at bounding box center [344, 246] width 105 height 11
type input "Gestion des ressources"
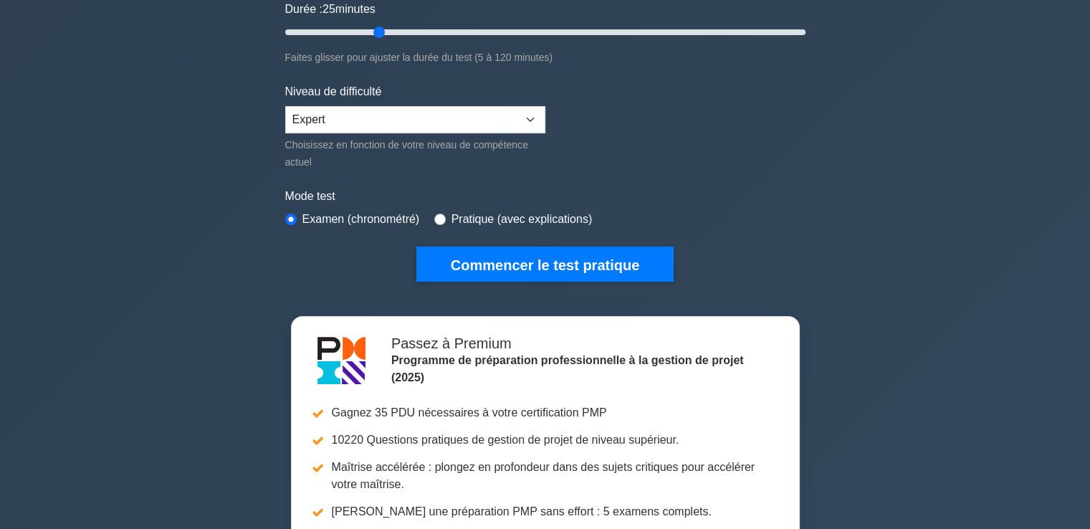
scroll to position [287, 0]
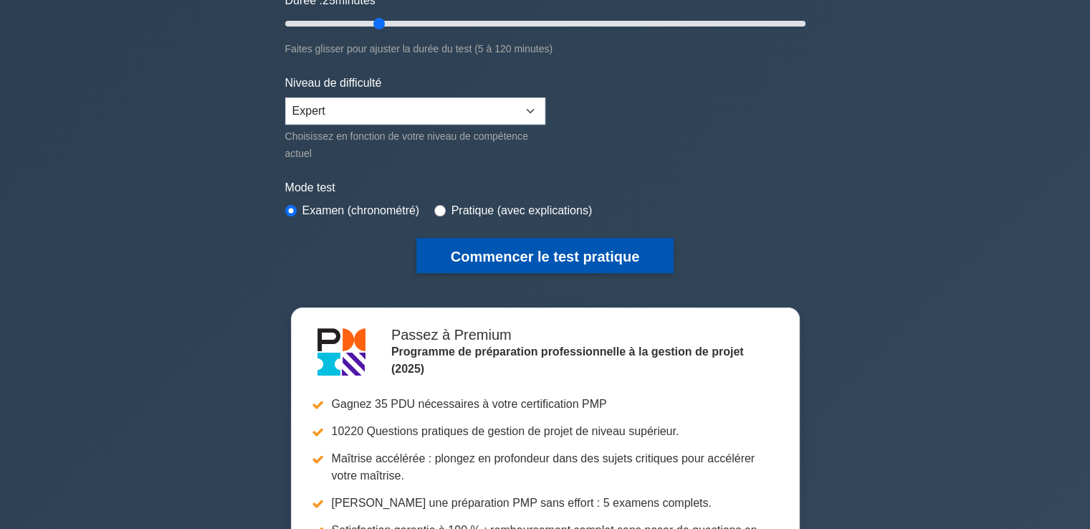
click at [544, 249] on font "Commencer le test pratique" at bounding box center [545, 257] width 189 height 16
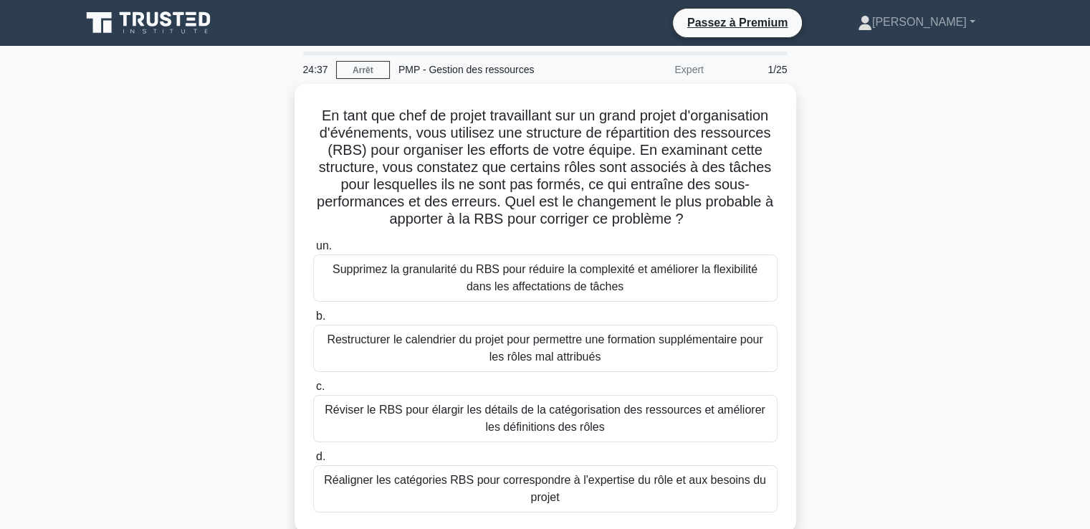
scroll to position [72, 0]
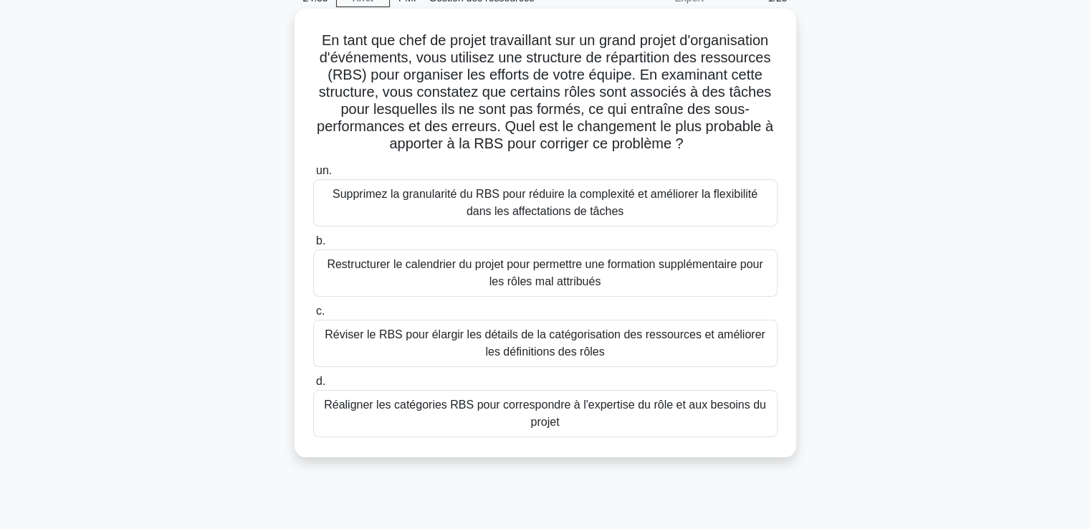
click at [492, 411] on font "Réaligner les catégories RBS pour correspondre à l'expertise du rôle et aux bes…" at bounding box center [545, 413] width 442 height 29
click at [313, 386] on input "d. Réaligner les catégories RBS pour correspondre à l'expertise du rôle et aux …" at bounding box center [313, 381] width 0 height 9
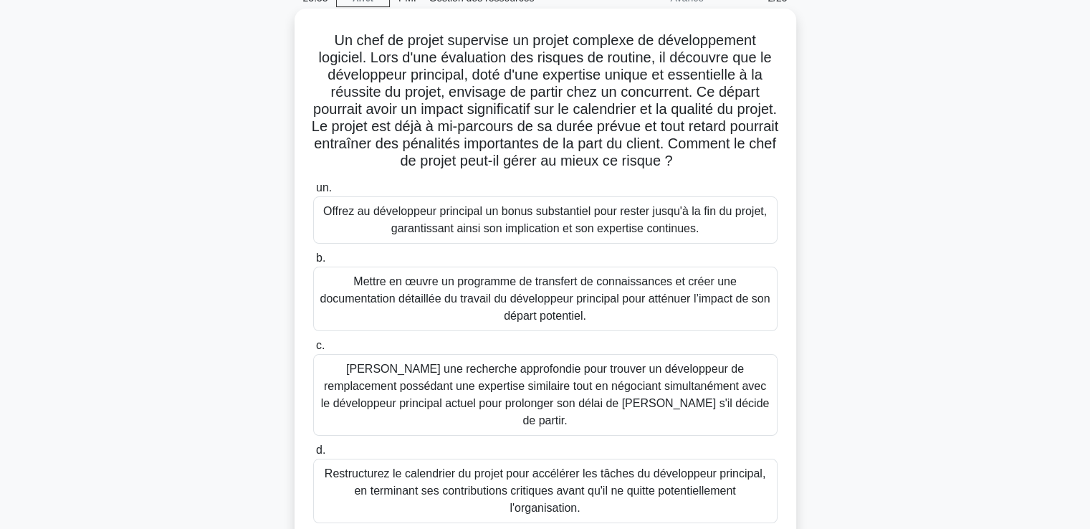
scroll to position [143, 0]
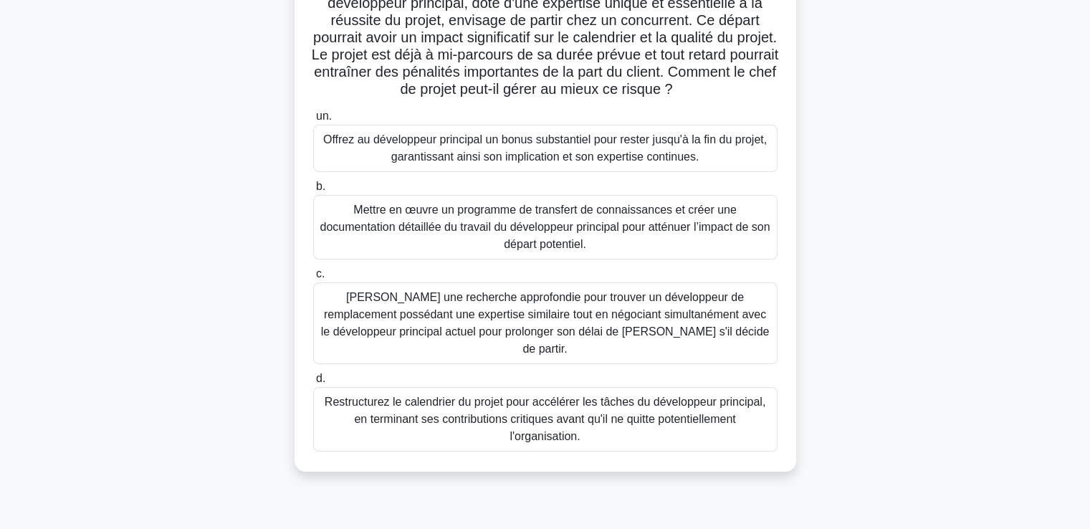
click at [488, 224] on font "Mettre en œuvre un programme de transfert de connaissances et créer une documen…" at bounding box center [545, 227] width 450 height 47
click at [313, 191] on input "b. Mettre en œuvre un programme de transfert de connaissances et créer une docu…" at bounding box center [313, 186] width 0 height 9
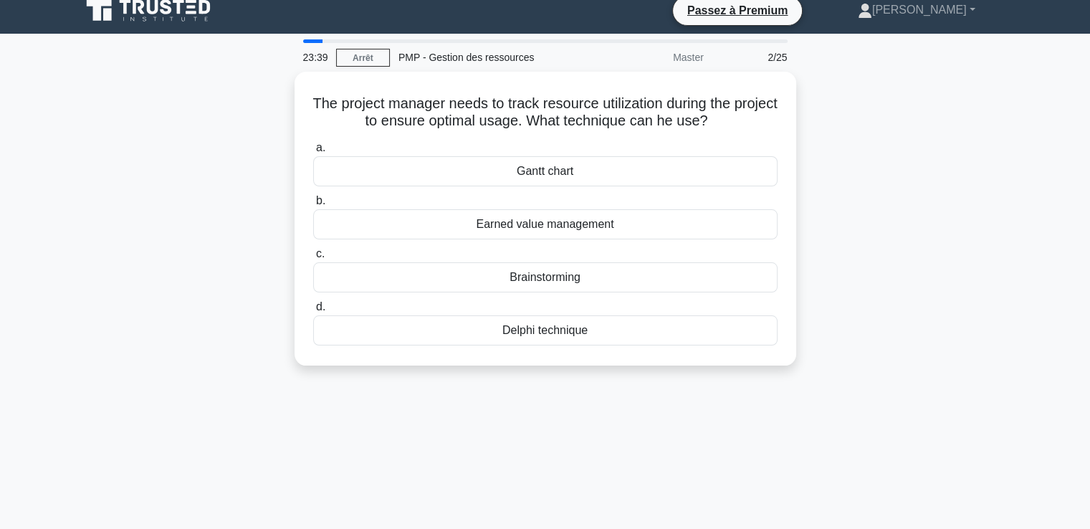
scroll to position [0, 0]
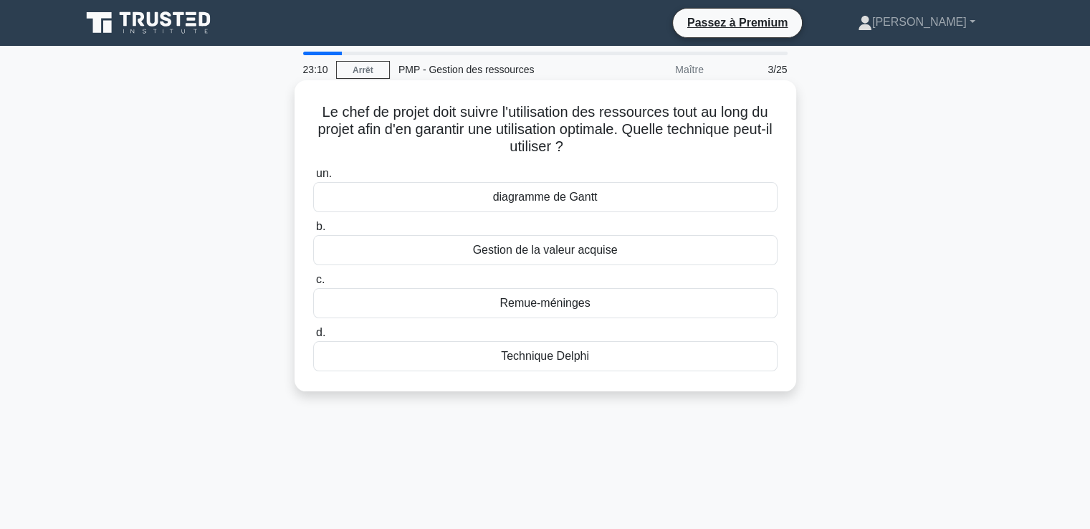
click at [541, 253] on font "Gestion de la valeur acquise" at bounding box center [545, 250] width 145 height 12
click at [313, 232] on input "b. Gestion de la valeur acquise" at bounding box center [313, 226] width 0 height 9
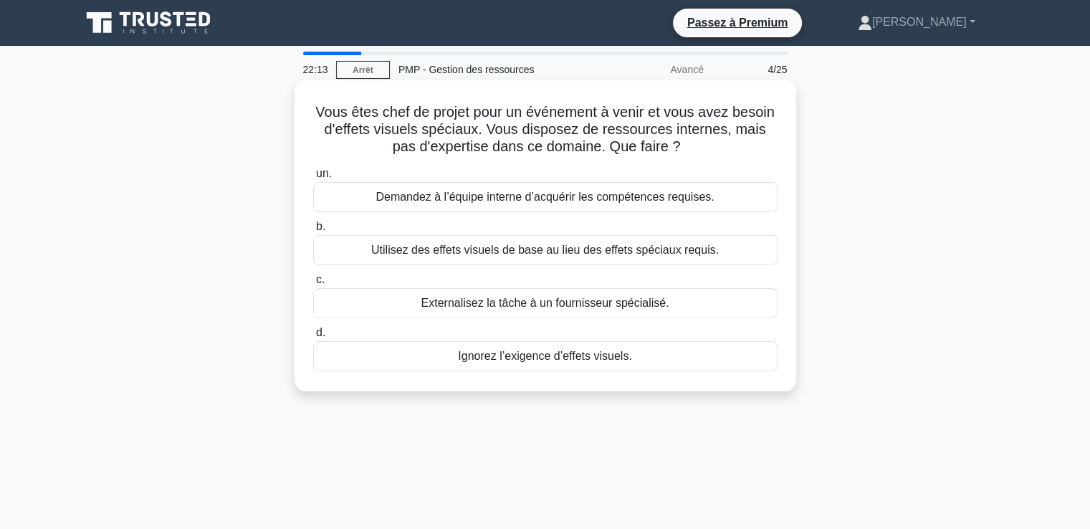
click at [499, 303] on font "Externalisez la tâche à un fournisseur spécialisé." at bounding box center [546, 303] width 248 height 12
click at [313, 285] on input "c. Externalisez la tâche à un fournisseur spécialisé." at bounding box center [313, 279] width 0 height 9
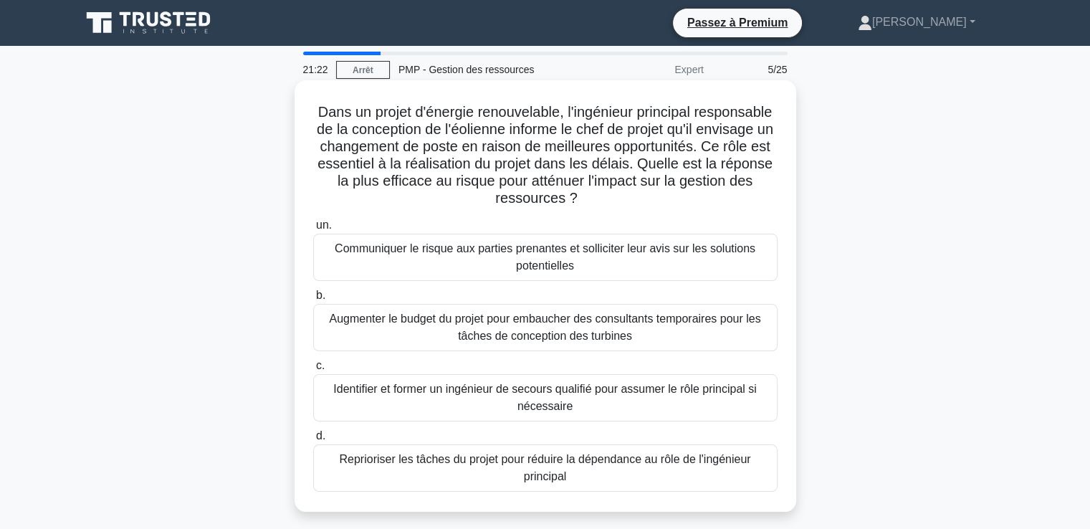
click at [549, 398] on font "Identifier et former un ingénieur de secours qualifié pour assumer le rôle prin…" at bounding box center [546, 398] width 452 height 34
click at [313, 371] on input "c. Identifier et former un ingénieur de secours qualifié pour assumer le rôle p…" at bounding box center [313, 365] width 0 height 9
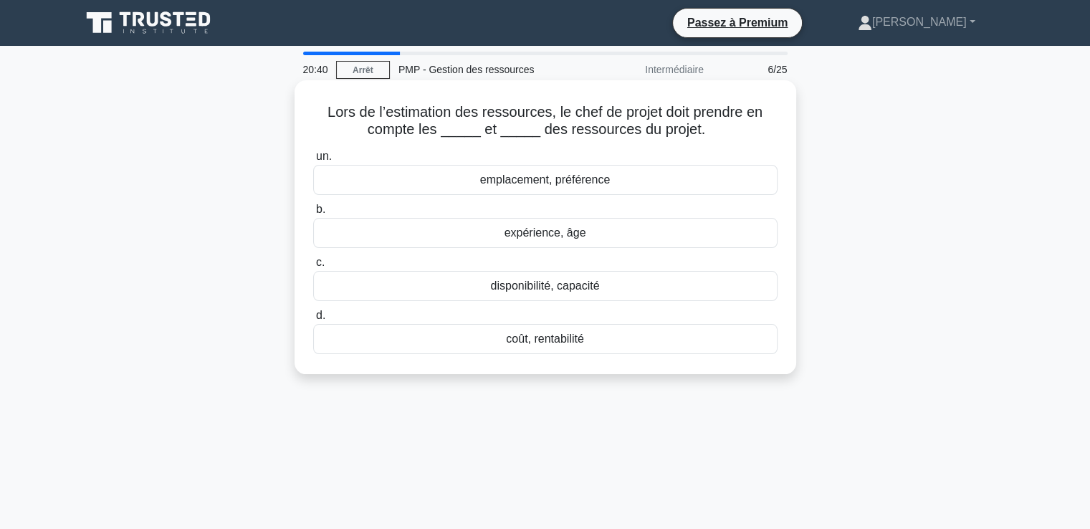
click at [551, 342] on font "coût, rentabilité" at bounding box center [545, 339] width 78 height 12
click at [313, 320] on input "d. coût, rentabilité" at bounding box center [313, 315] width 0 height 9
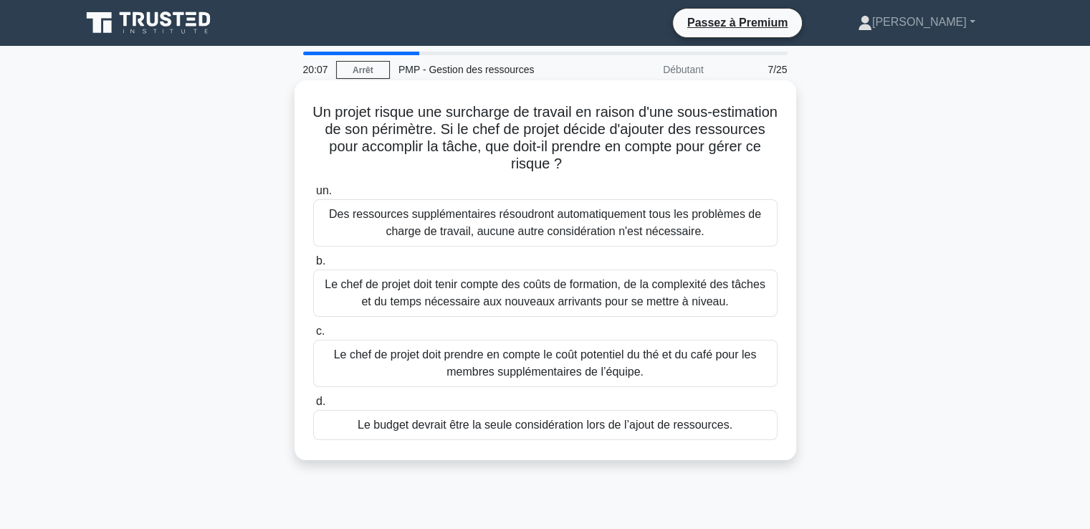
click at [470, 296] on font "Le chef de projet doit tenir compte des coûts de formation, de la complexité de…" at bounding box center [545, 292] width 441 height 29
click at [313, 266] on input "b. Le chef de projet doit tenir compte des coûts de formation, de la complexité…" at bounding box center [313, 261] width 0 height 9
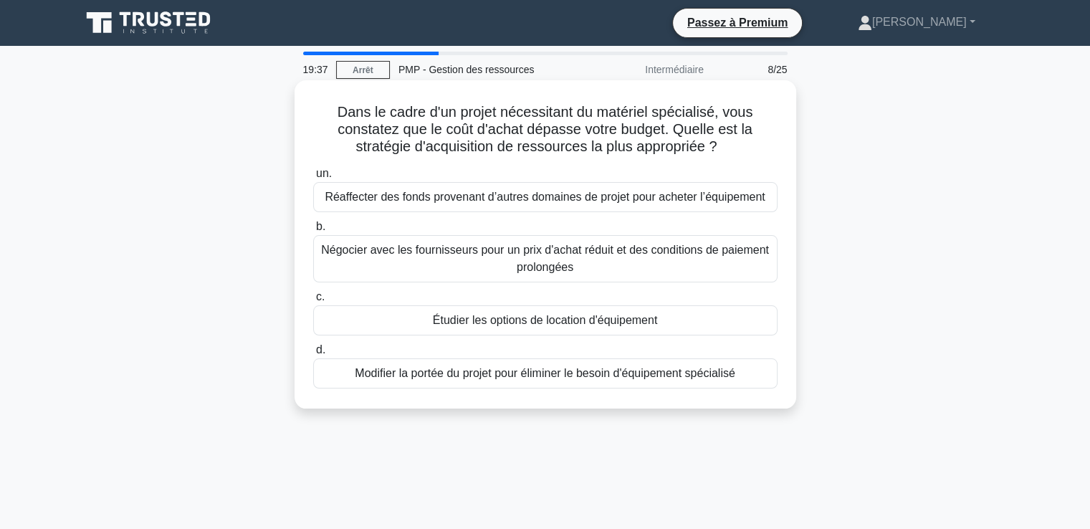
click at [480, 320] on font "Étudier les options de location d'équipement" at bounding box center [545, 320] width 224 height 12
click at [313, 302] on input "c. Étudier les options de location d'équipement" at bounding box center [313, 296] width 0 height 9
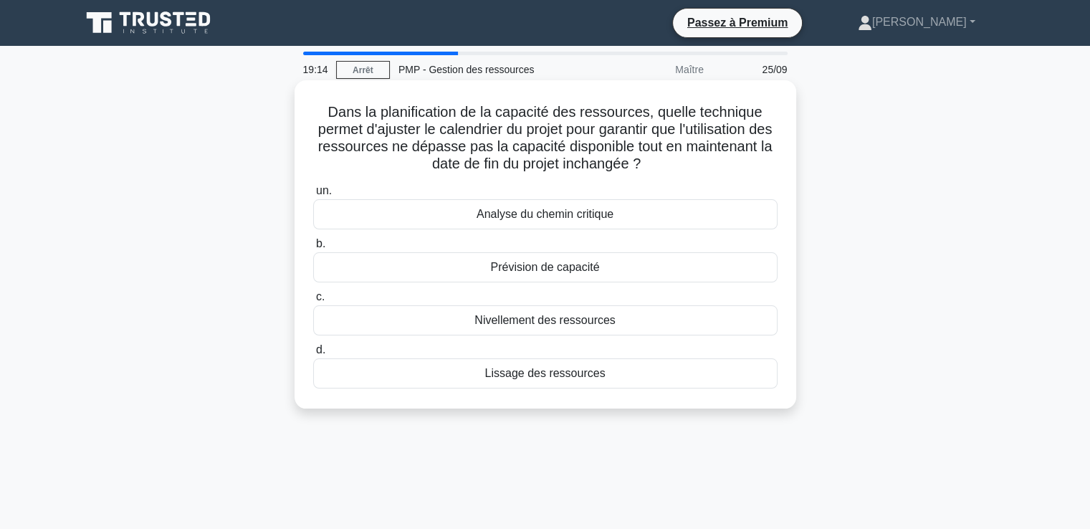
click at [519, 379] on font "Lissage des ressources" at bounding box center [545, 373] width 120 height 12
click at [313, 355] on input "d. Lissage des ressources" at bounding box center [313, 350] width 0 height 9
